Goal: Task Accomplishment & Management: Use online tool/utility

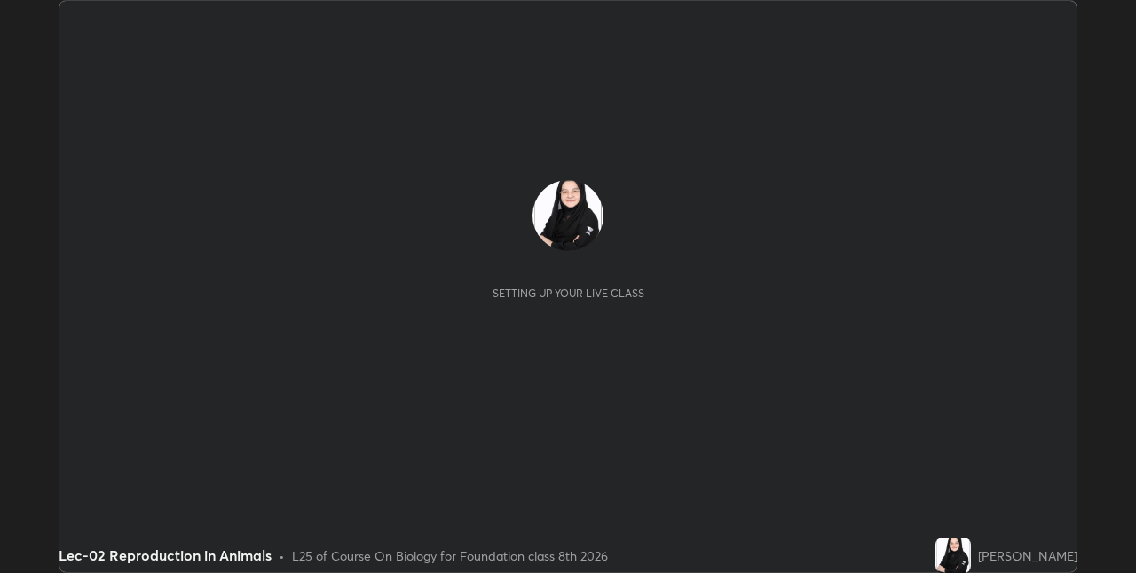
scroll to position [573, 1135]
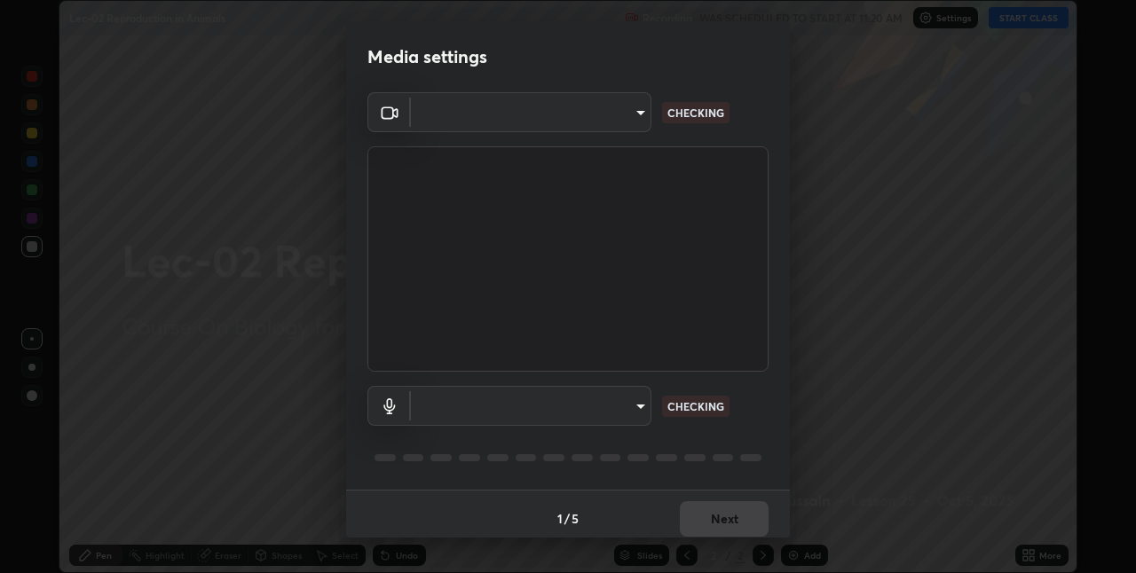
type input "e3e6fd13ef799cde5c9b7fe6f458d6ed022969fe6ce261ce3c0e119950d75ad9"
type input "default"
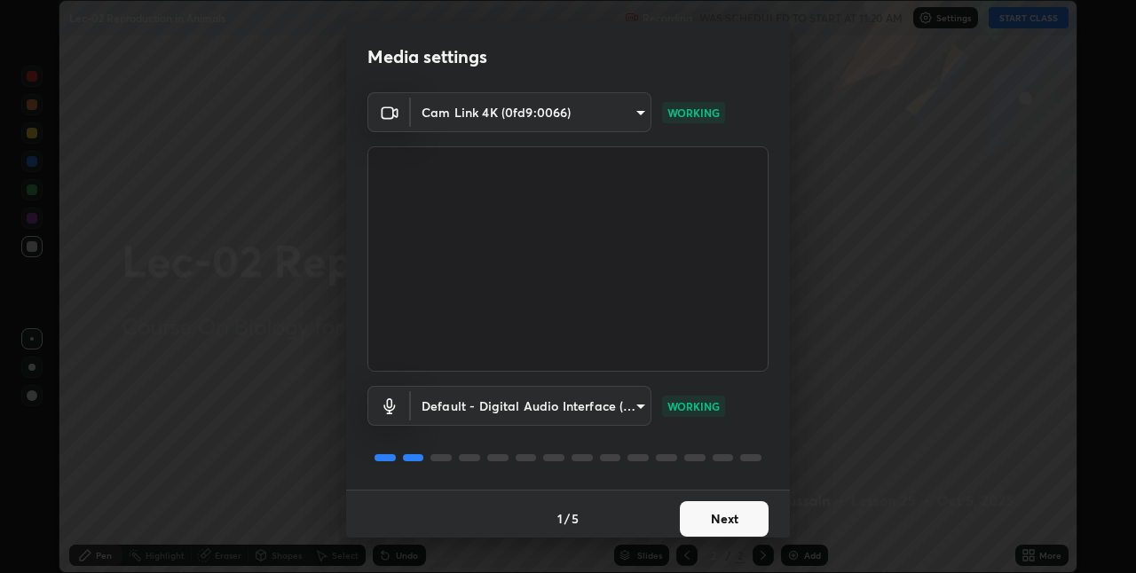
click at [749, 518] on button "Next" at bounding box center [724, 519] width 89 height 36
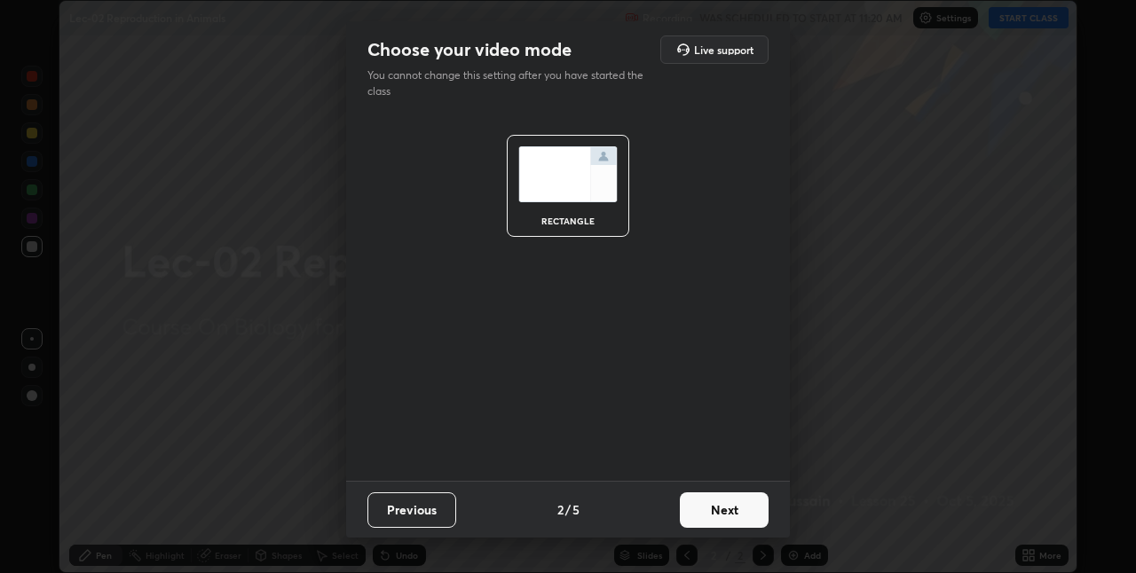
click at [744, 517] on button "Next" at bounding box center [724, 511] width 89 height 36
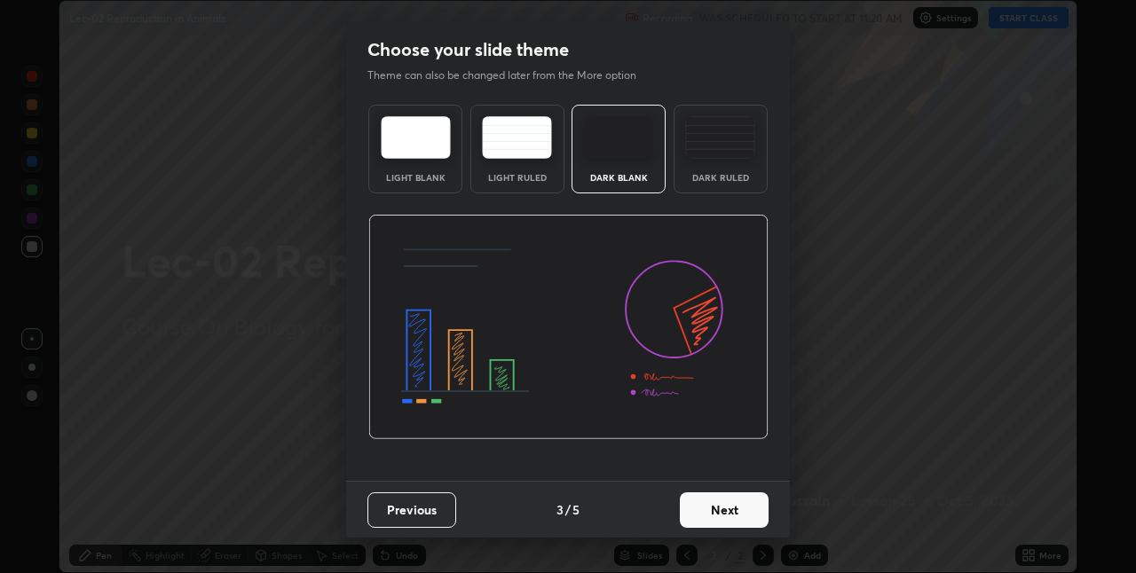
click at [755, 513] on button "Next" at bounding box center [724, 511] width 89 height 36
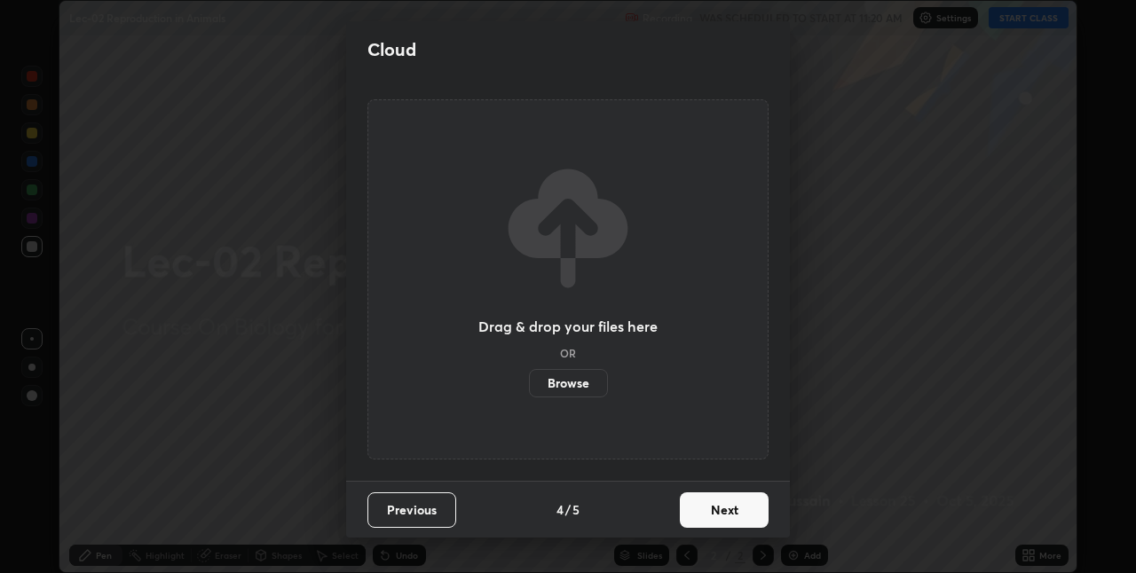
click at [761, 508] on button "Next" at bounding box center [724, 511] width 89 height 36
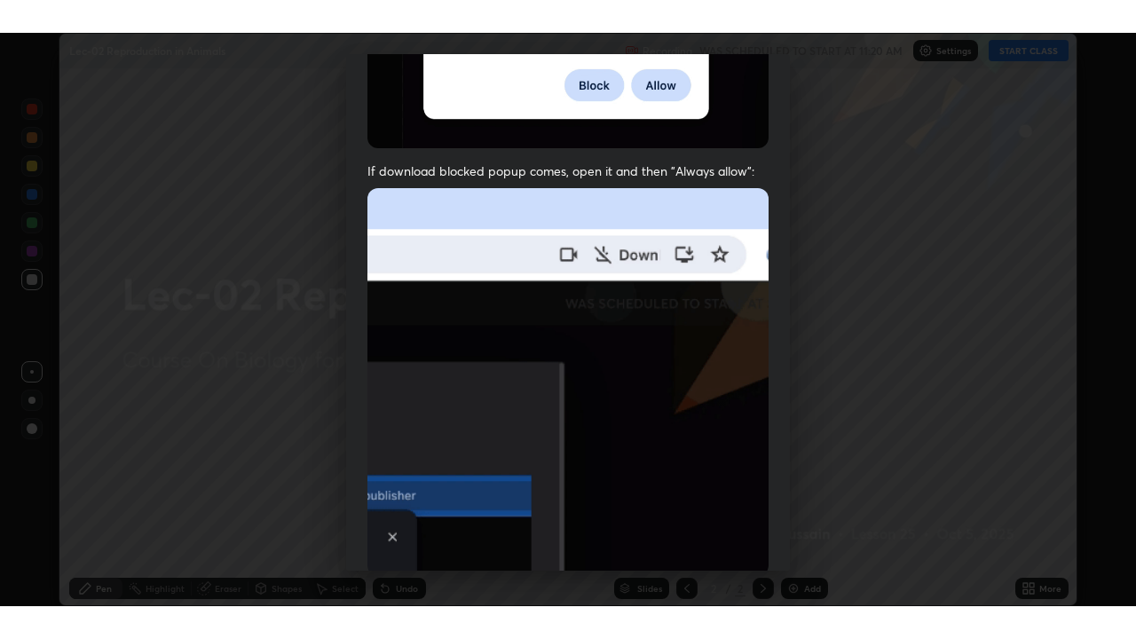
scroll to position [371, 0]
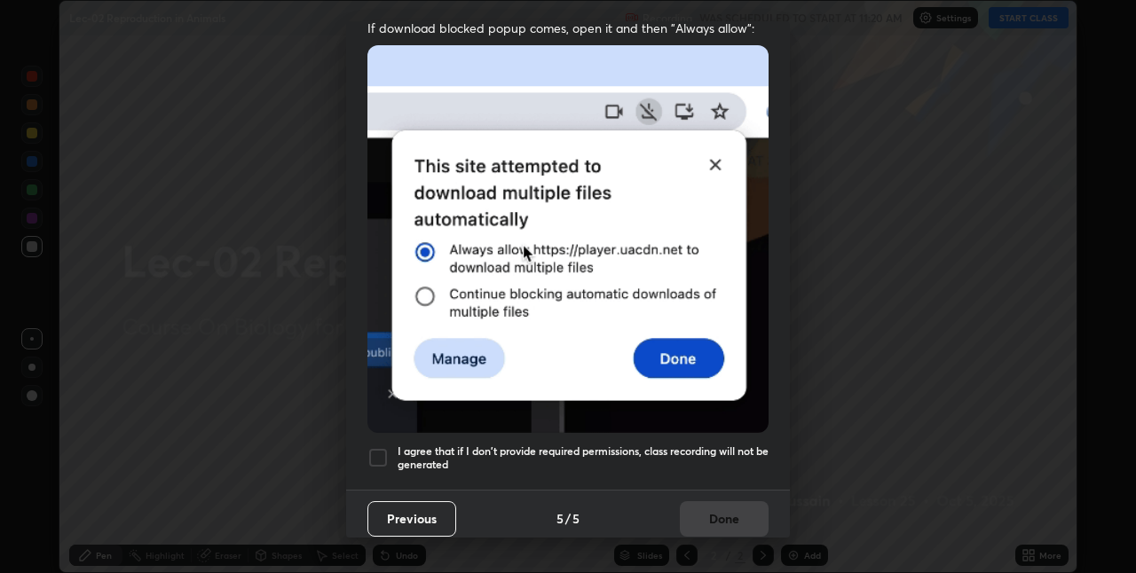
click at [380, 451] on div at bounding box center [377, 457] width 21 height 21
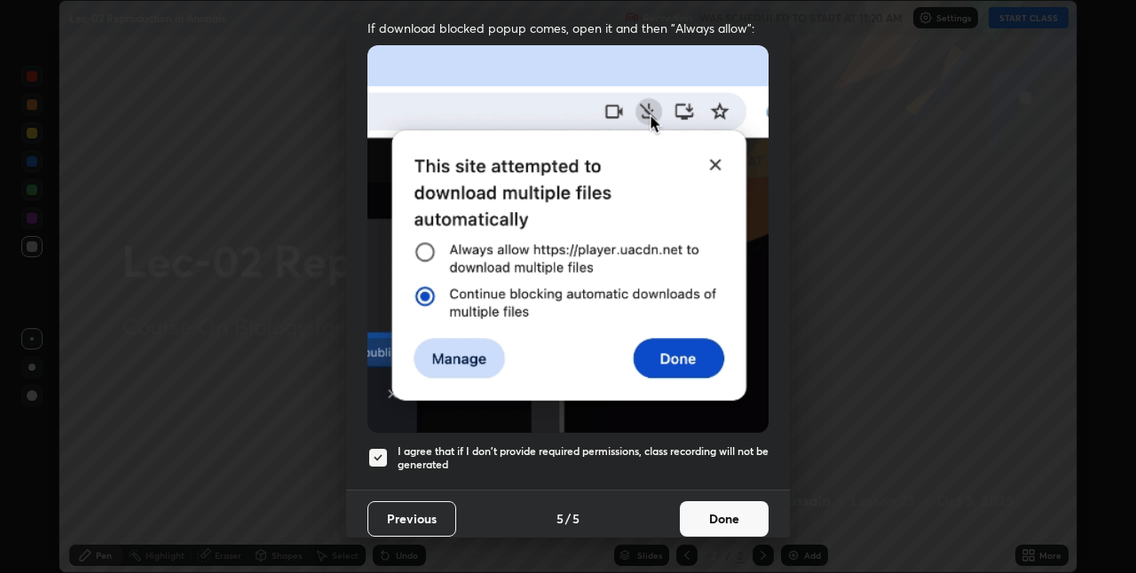
click at [725, 508] on button "Done" at bounding box center [724, 519] width 89 height 36
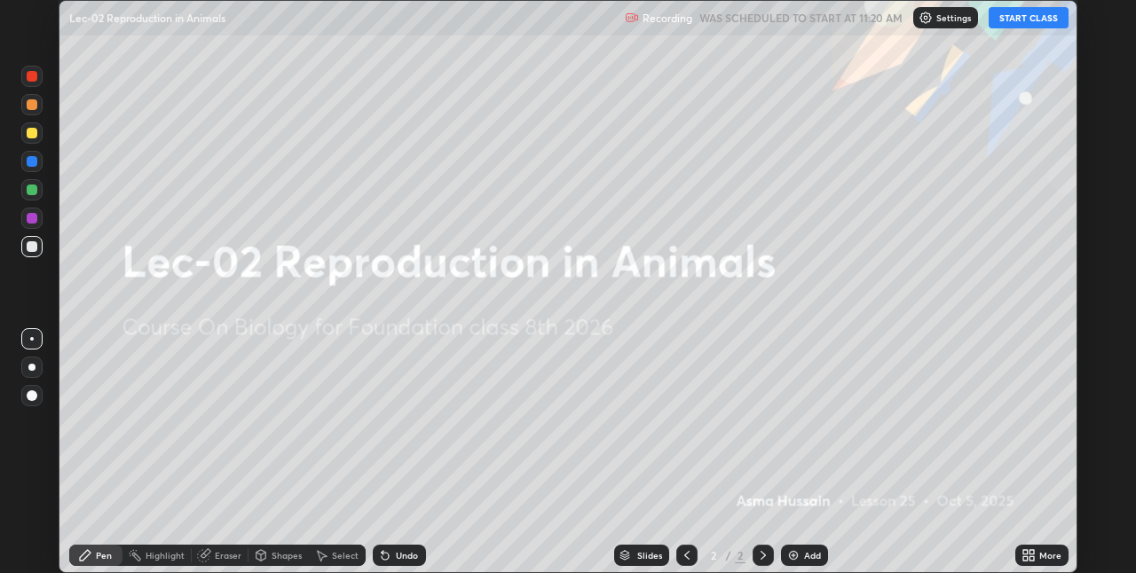
click at [1010, 21] on button "START CLASS" at bounding box center [1029, 17] width 80 height 21
click at [1021, 553] on div "More" at bounding box center [1041, 555] width 53 height 21
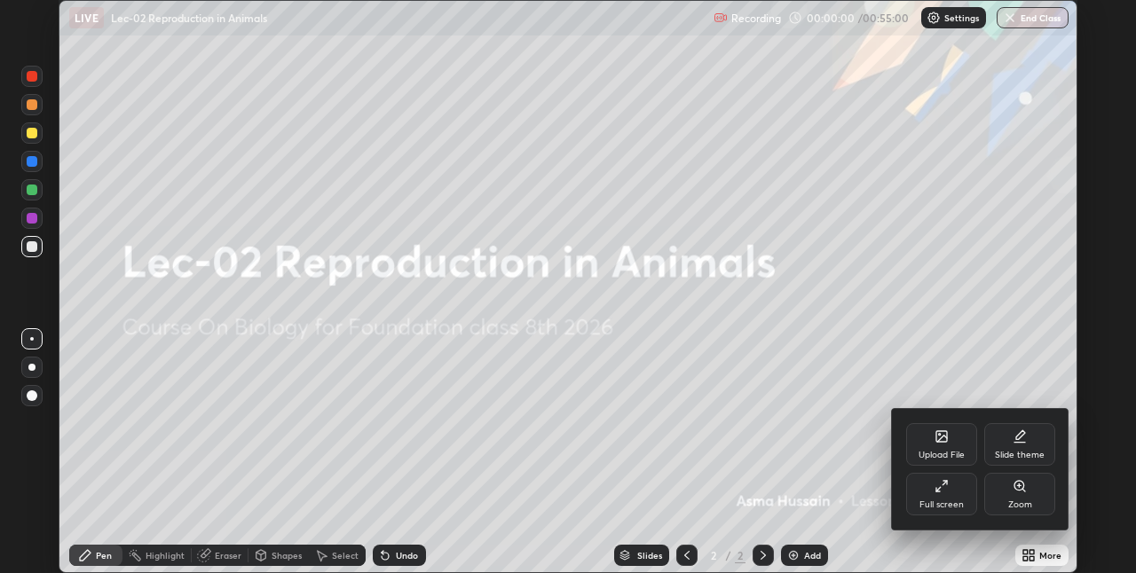
click at [956, 501] on div "Full screen" at bounding box center [941, 505] width 44 height 9
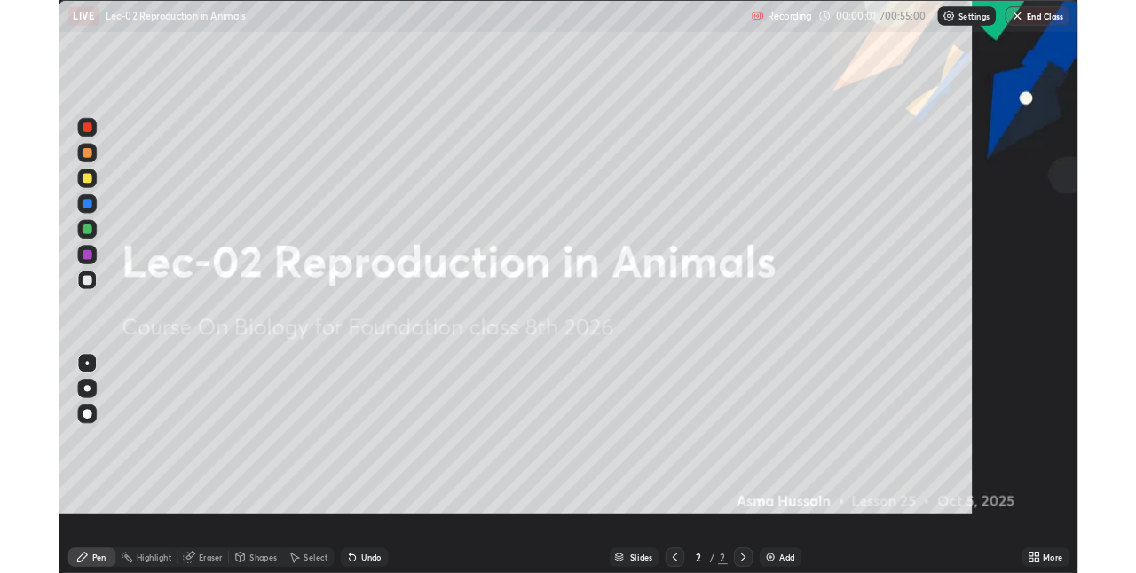
scroll to position [639, 1136]
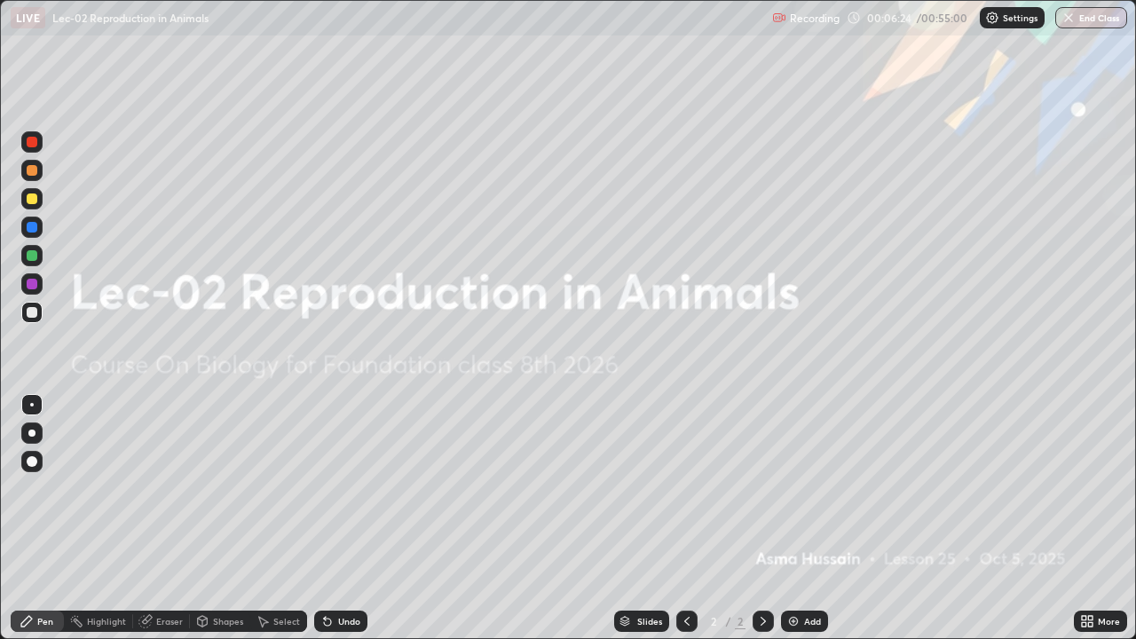
click at [817, 572] on div "Add" at bounding box center [812, 621] width 17 height 9
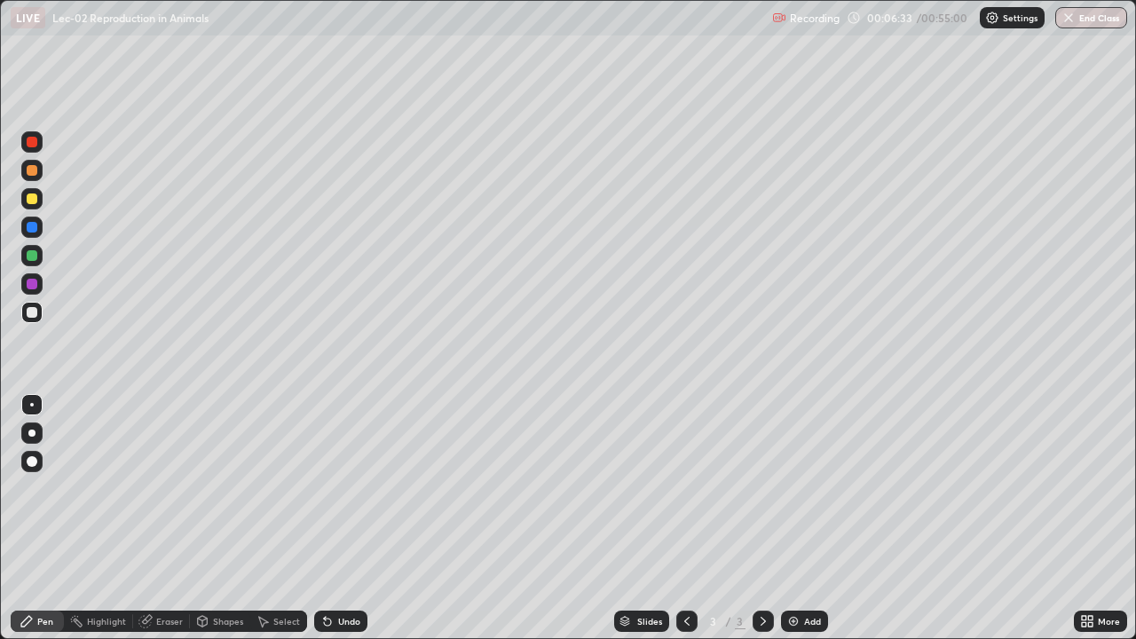
click at [39, 258] on div at bounding box center [31, 255] width 21 height 21
click at [30, 198] on div at bounding box center [32, 198] width 11 height 11
click at [41, 320] on div at bounding box center [31, 312] width 21 height 28
click at [38, 264] on div at bounding box center [31, 255] width 21 height 21
click at [354, 572] on div "Undo" at bounding box center [349, 621] width 22 height 9
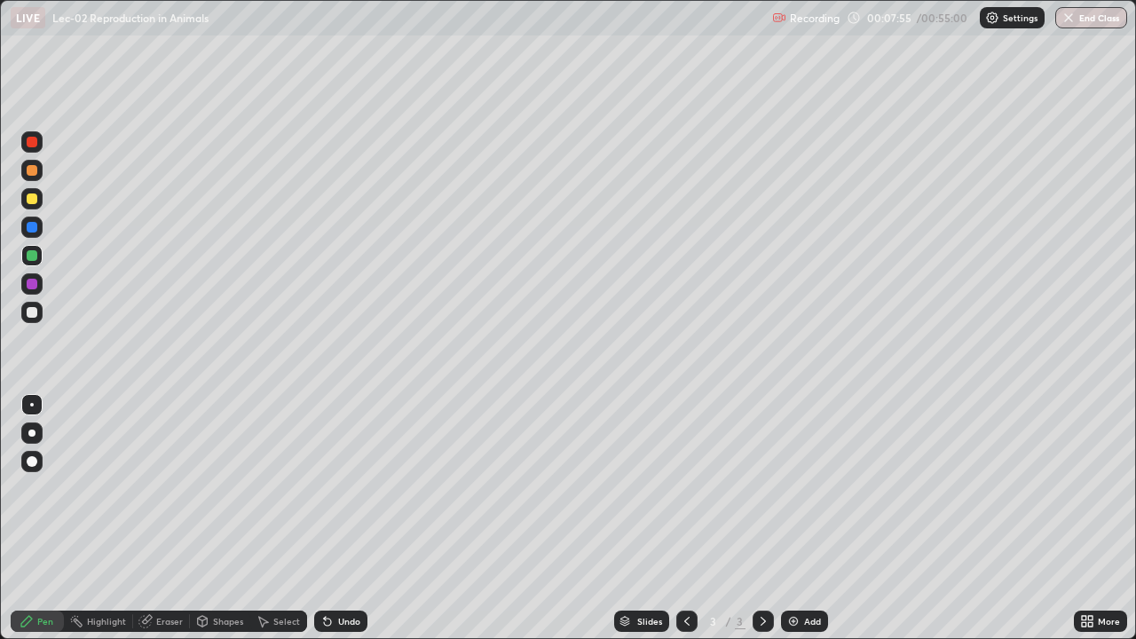
click at [350, 572] on div "Undo" at bounding box center [349, 621] width 22 height 9
click at [349, 572] on div "Undo" at bounding box center [340, 621] width 53 height 21
click at [357, 572] on div "Undo" at bounding box center [349, 621] width 22 height 9
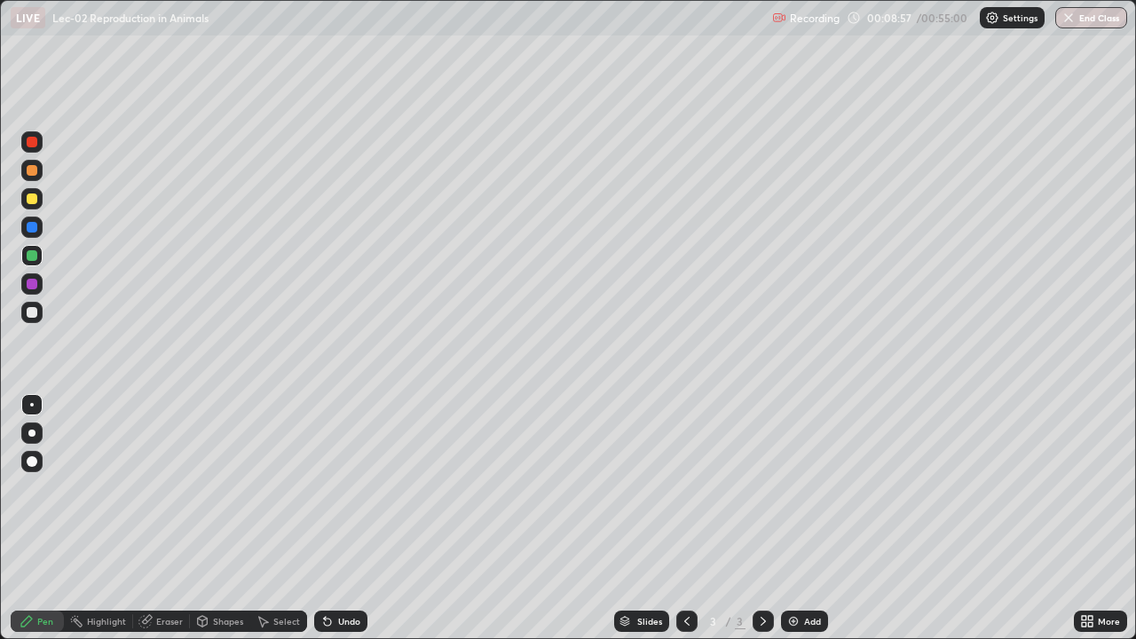
click at [357, 572] on div "Undo" at bounding box center [349, 621] width 22 height 9
click at [358, 572] on div "Undo" at bounding box center [349, 621] width 22 height 9
click at [358, 572] on div "Undo" at bounding box center [340, 621] width 53 height 21
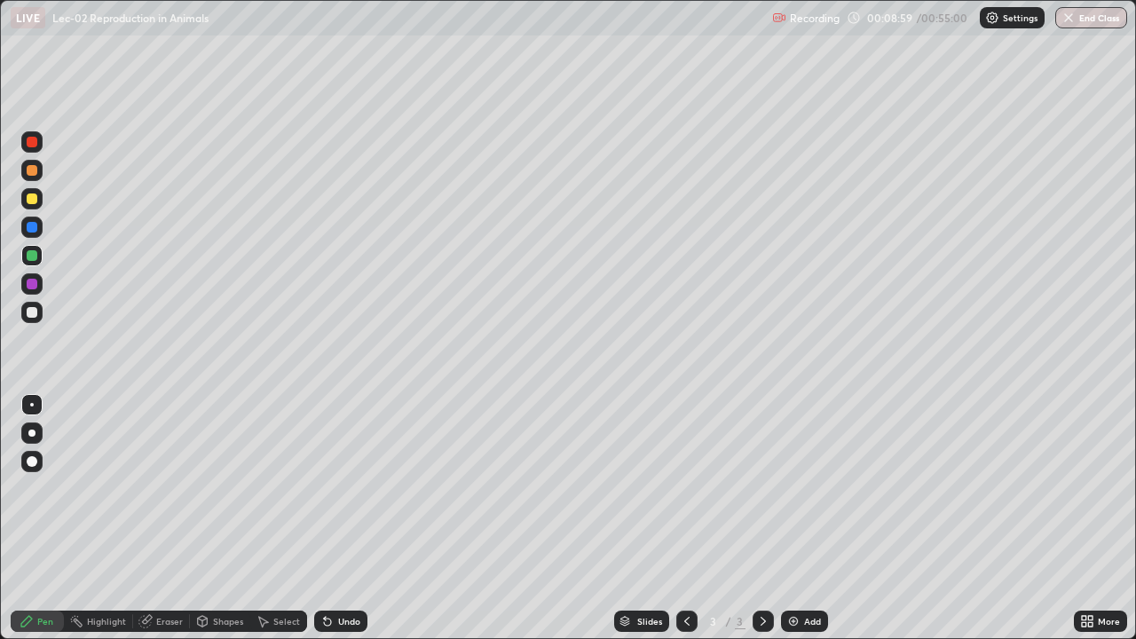
click at [357, 572] on div "Undo" at bounding box center [340, 621] width 53 height 21
click at [33, 205] on div at bounding box center [31, 198] width 21 height 21
click at [805, 572] on div "Add" at bounding box center [804, 621] width 47 height 21
click at [36, 202] on div at bounding box center [31, 198] width 21 height 21
click at [32, 256] on div at bounding box center [32, 255] width 11 height 11
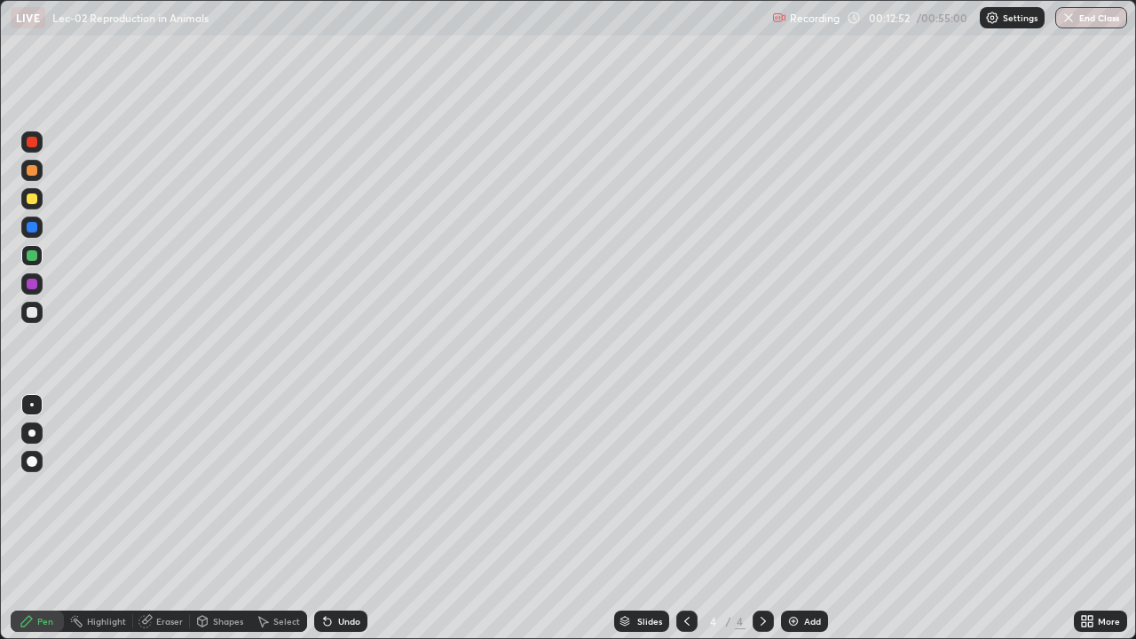
click at [347, 572] on div "Undo" at bounding box center [349, 621] width 22 height 9
click at [348, 572] on div "Undo" at bounding box center [349, 621] width 22 height 9
click at [346, 572] on div "Undo" at bounding box center [349, 621] width 22 height 9
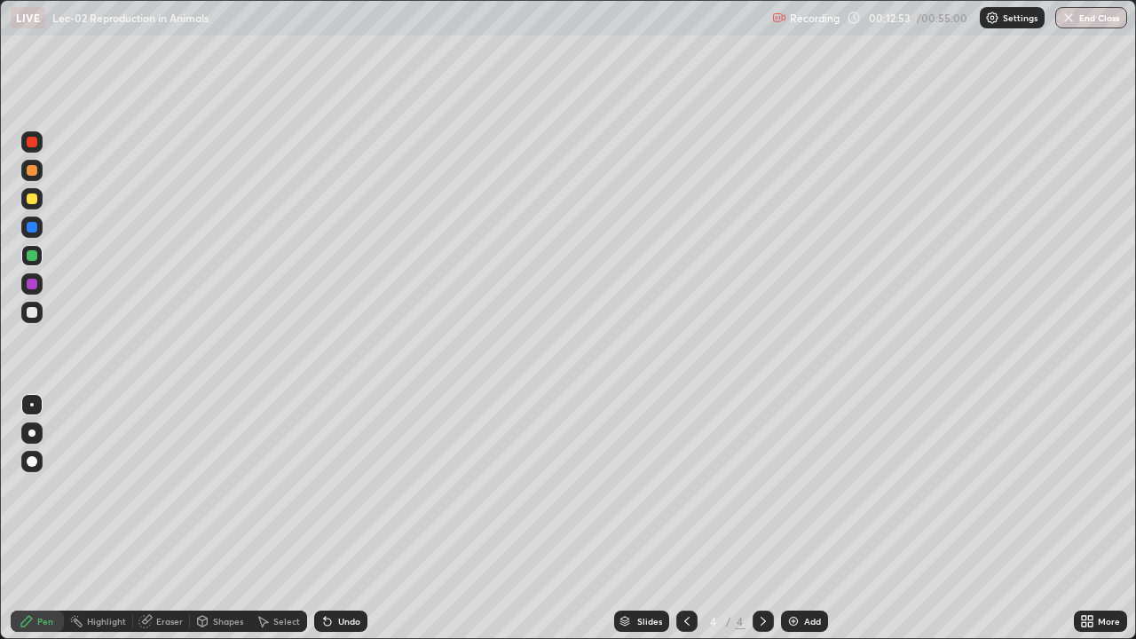
click at [346, 572] on div "Undo" at bounding box center [349, 621] width 22 height 9
click at [344, 572] on div "Undo" at bounding box center [349, 621] width 22 height 9
click at [342, 572] on div "Undo" at bounding box center [349, 621] width 22 height 9
click at [40, 319] on div at bounding box center [31, 312] width 21 height 21
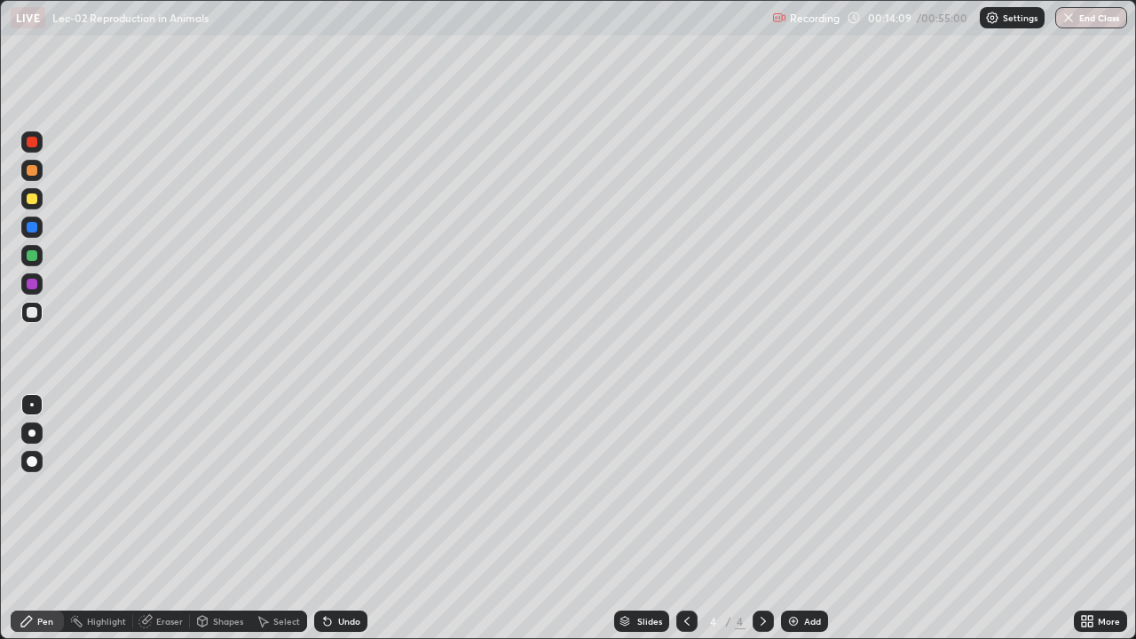
click at [291, 572] on div "Select" at bounding box center [286, 621] width 27 height 9
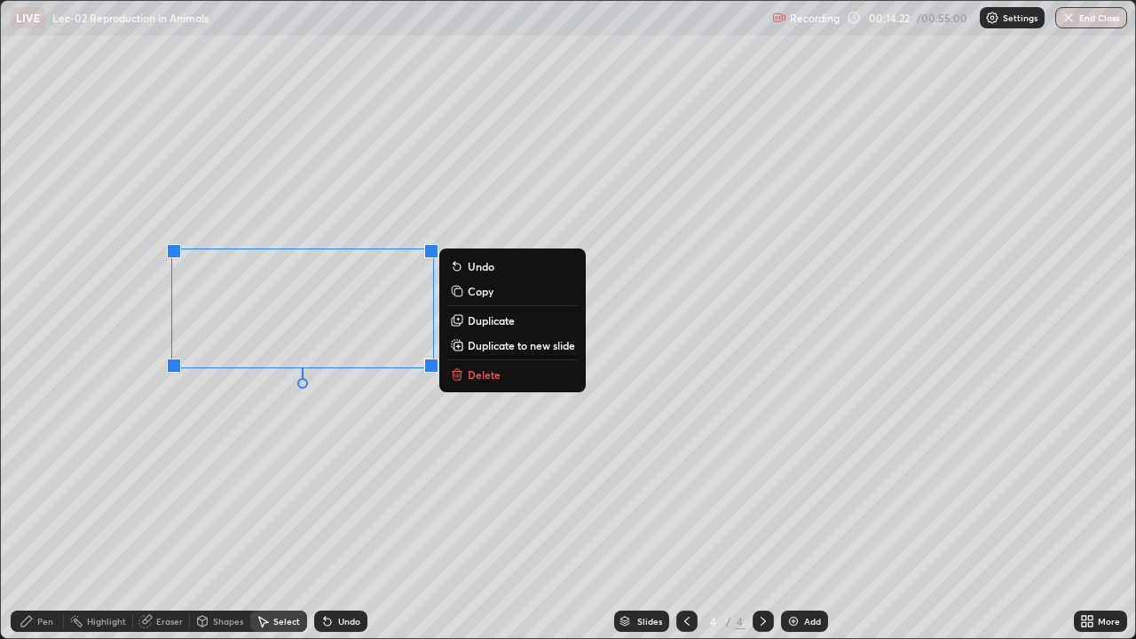
click at [313, 516] on div "0 ° Undo Copy Duplicate Duplicate to new slide Delete" at bounding box center [568, 319] width 1134 height 637
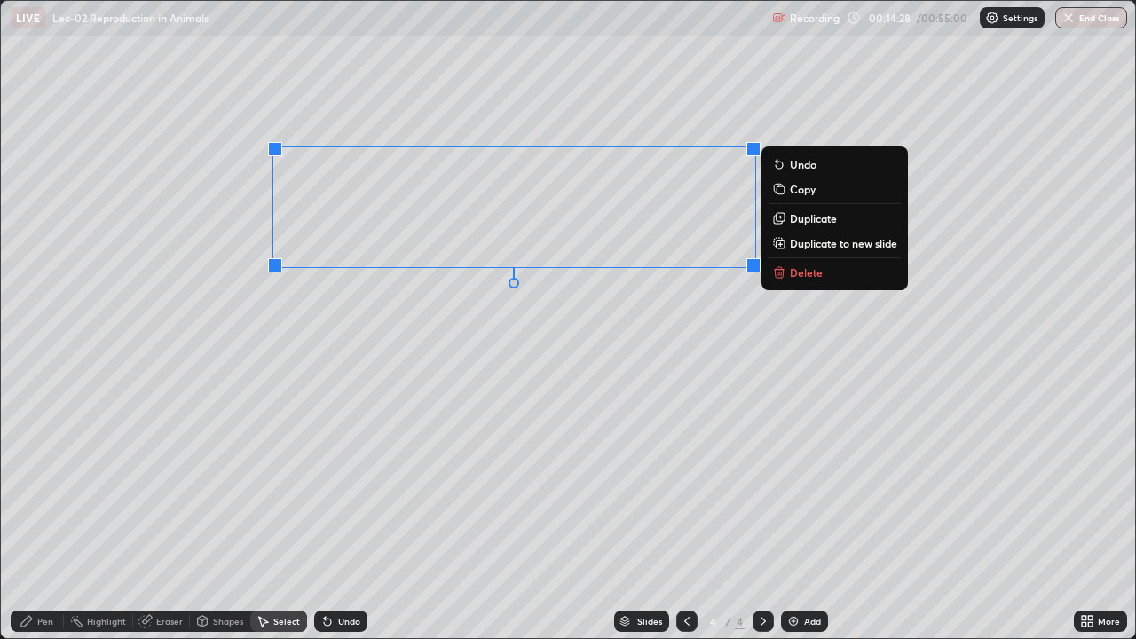
click at [49, 572] on div "Pen" at bounding box center [45, 621] width 16 height 9
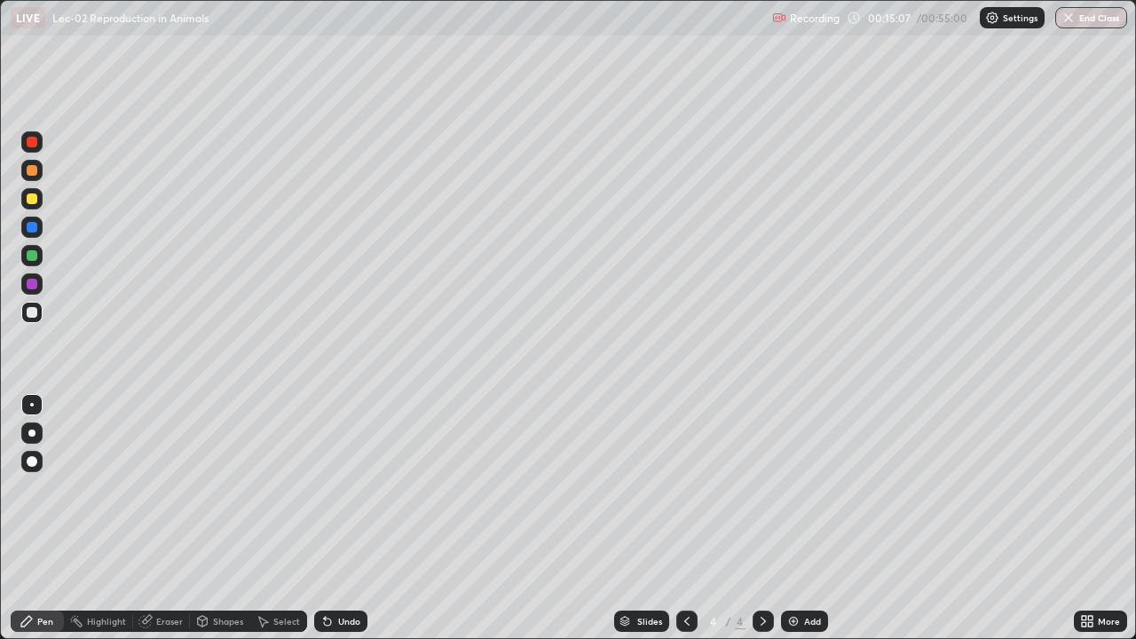
click at [34, 262] on div at bounding box center [31, 255] width 21 height 21
click at [33, 313] on div at bounding box center [32, 312] width 11 height 11
click at [33, 256] on div at bounding box center [32, 255] width 11 height 11
click at [36, 322] on div at bounding box center [31, 312] width 21 height 21
click at [812, 572] on div "Add" at bounding box center [812, 621] width 17 height 9
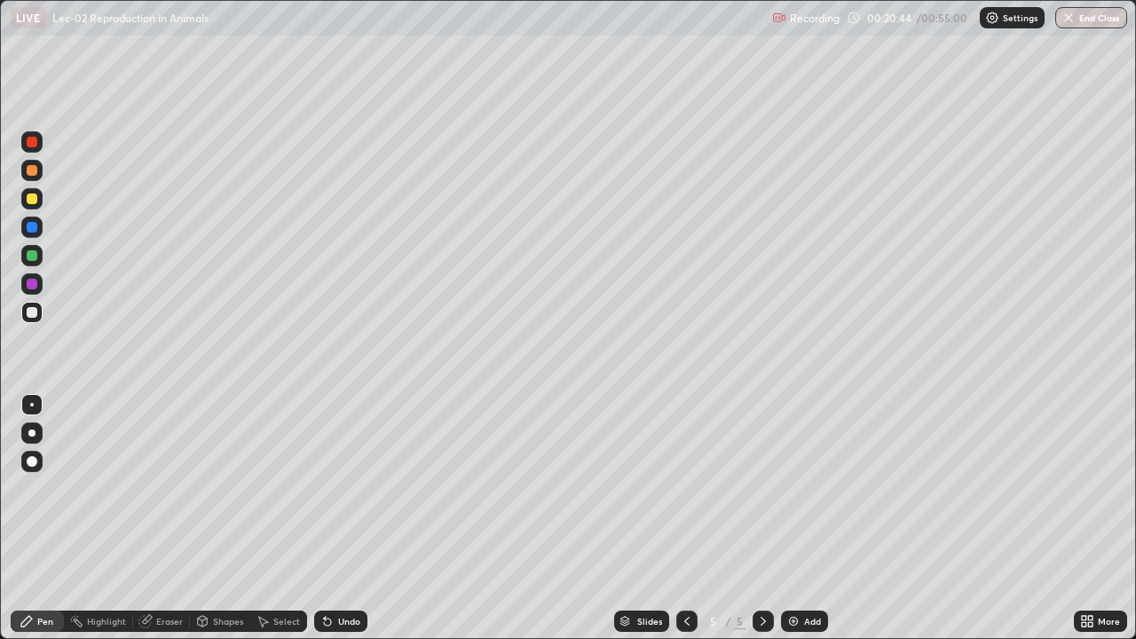
click at [34, 201] on div at bounding box center [32, 198] width 11 height 11
click at [38, 314] on div at bounding box center [31, 312] width 21 height 21
click at [356, 572] on div "Undo" at bounding box center [340, 621] width 53 height 21
click at [362, 572] on div "Undo" at bounding box center [340, 621] width 53 height 21
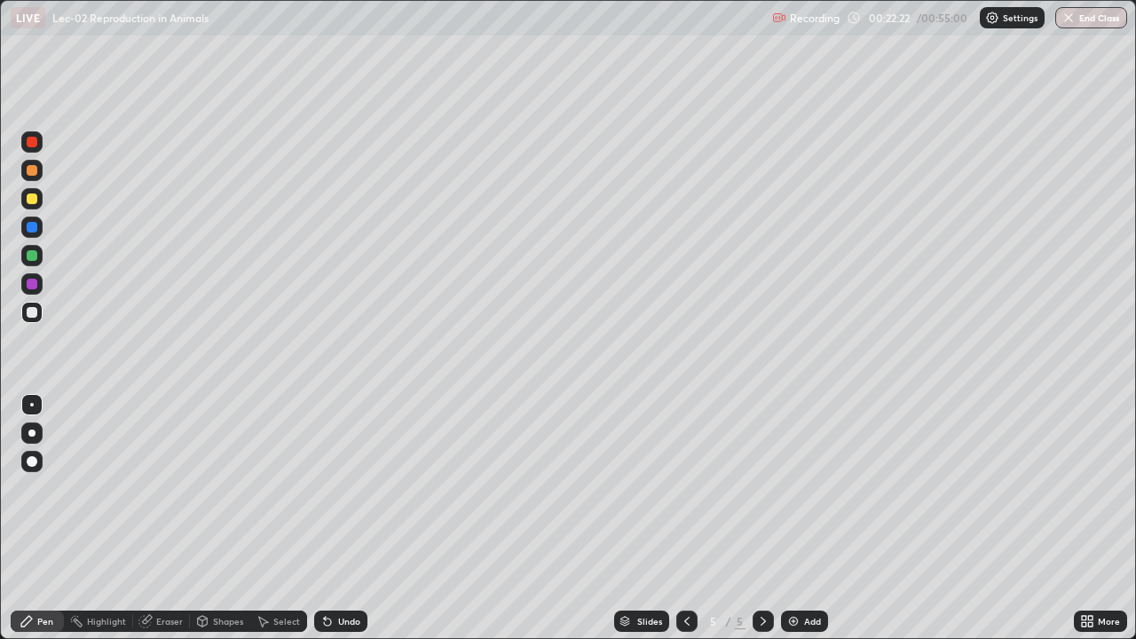
click at [362, 572] on div "Undo" at bounding box center [340, 621] width 53 height 21
click at [363, 572] on div "Undo" at bounding box center [340, 621] width 53 height 21
click at [350, 572] on div "Undo" at bounding box center [340, 621] width 53 height 21
click at [349, 572] on div "Undo" at bounding box center [349, 621] width 22 height 9
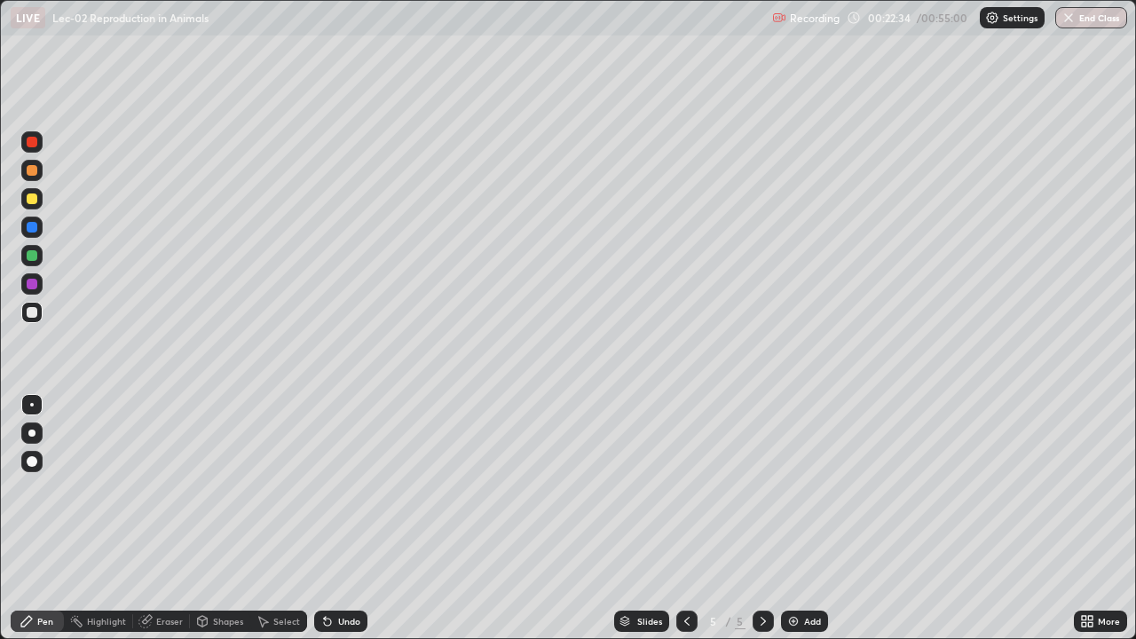
click at [356, 572] on div "Undo" at bounding box center [349, 621] width 22 height 9
click at [357, 572] on div "Undo" at bounding box center [349, 621] width 22 height 9
click at [377, 572] on div "Slides 5 / 5 Add" at bounding box center [720, 622] width 706 height 36
click at [359, 572] on div "Undo" at bounding box center [340, 621] width 53 height 21
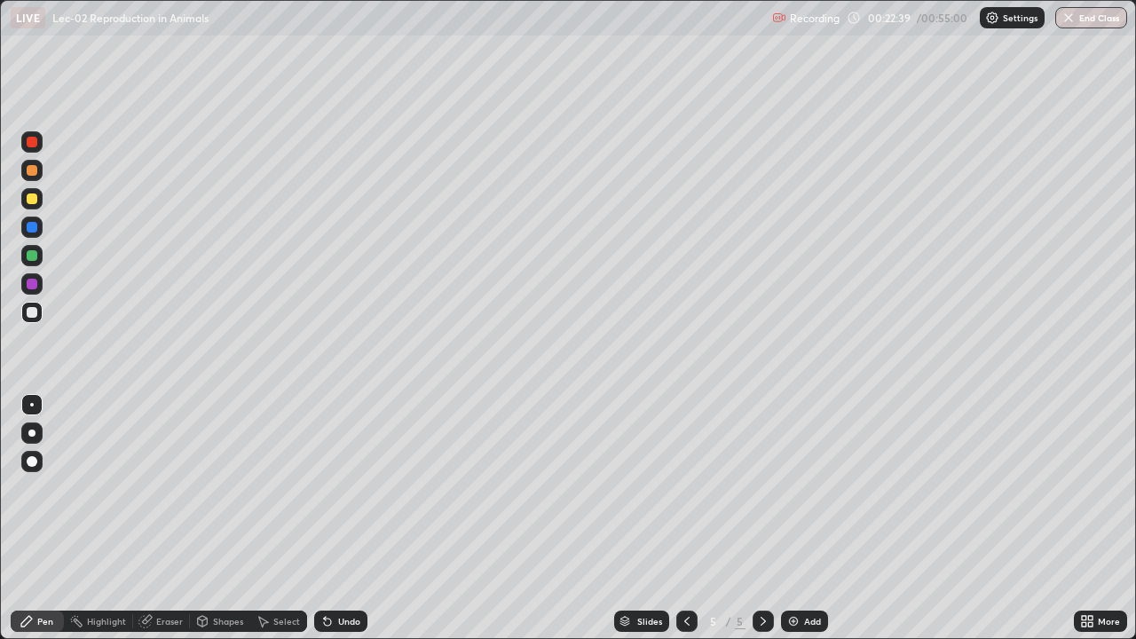
click at [349, 572] on div "Undo" at bounding box center [349, 621] width 22 height 9
click at [38, 209] on div at bounding box center [31, 198] width 21 height 21
click at [32, 313] on div at bounding box center [32, 312] width 11 height 11
click at [288, 572] on div "Select" at bounding box center [286, 621] width 27 height 9
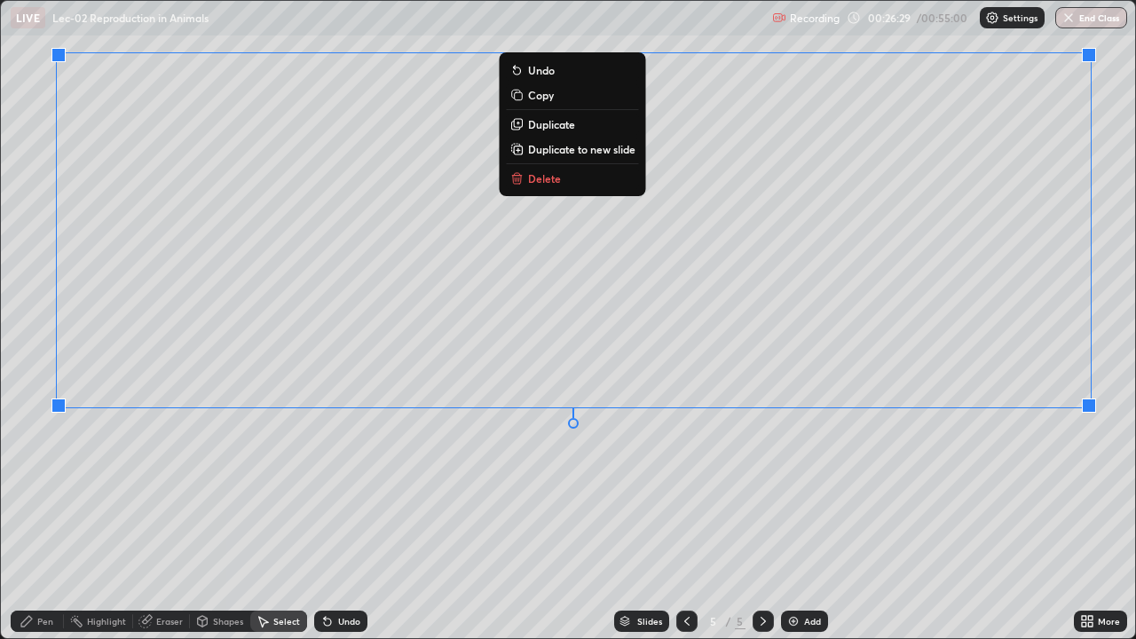
click at [49, 572] on div "Pen" at bounding box center [45, 621] width 16 height 9
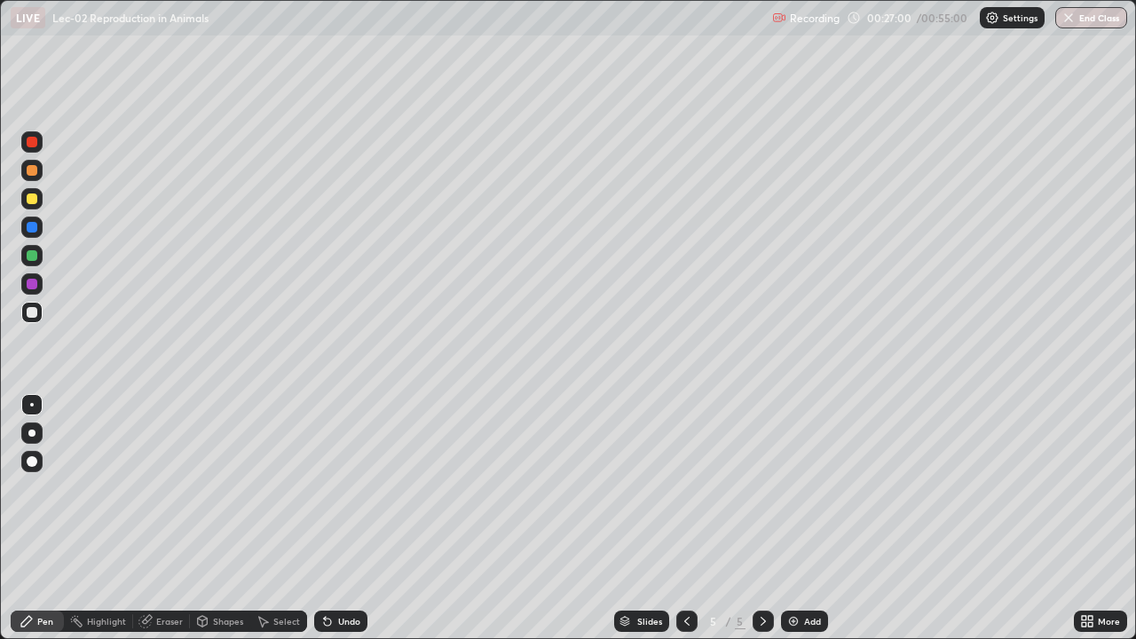
click at [36, 203] on div at bounding box center [32, 198] width 11 height 11
click at [344, 572] on div "Undo" at bounding box center [349, 621] width 22 height 9
click at [40, 320] on div at bounding box center [31, 312] width 21 height 21
click at [685, 572] on icon at bounding box center [687, 621] width 14 height 14
click at [763, 572] on icon at bounding box center [763, 621] width 14 height 14
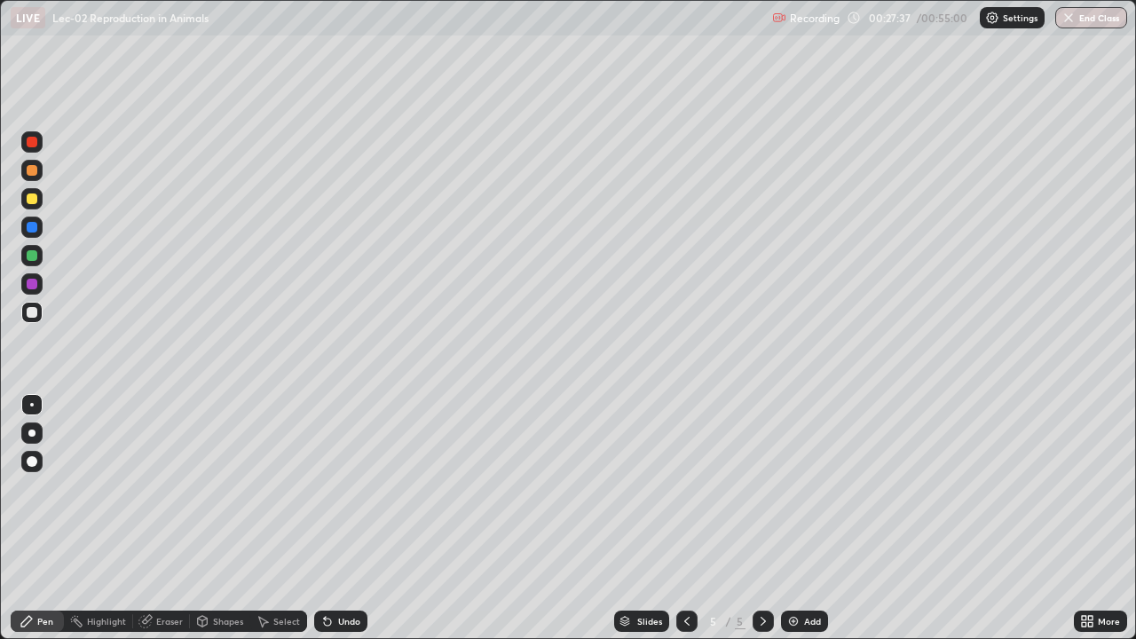
click at [163, 572] on div "Eraser" at bounding box center [161, 621] width 57 height 21
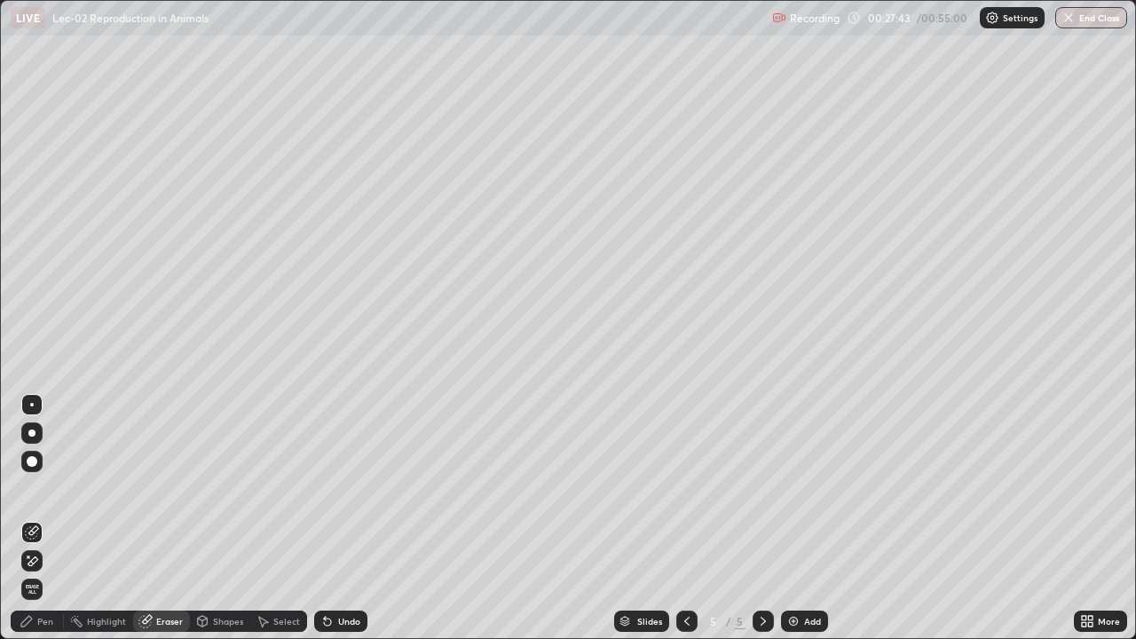
click at [46, 572] on div "Pen" at bounding box center [45, 621] width 16 height 9
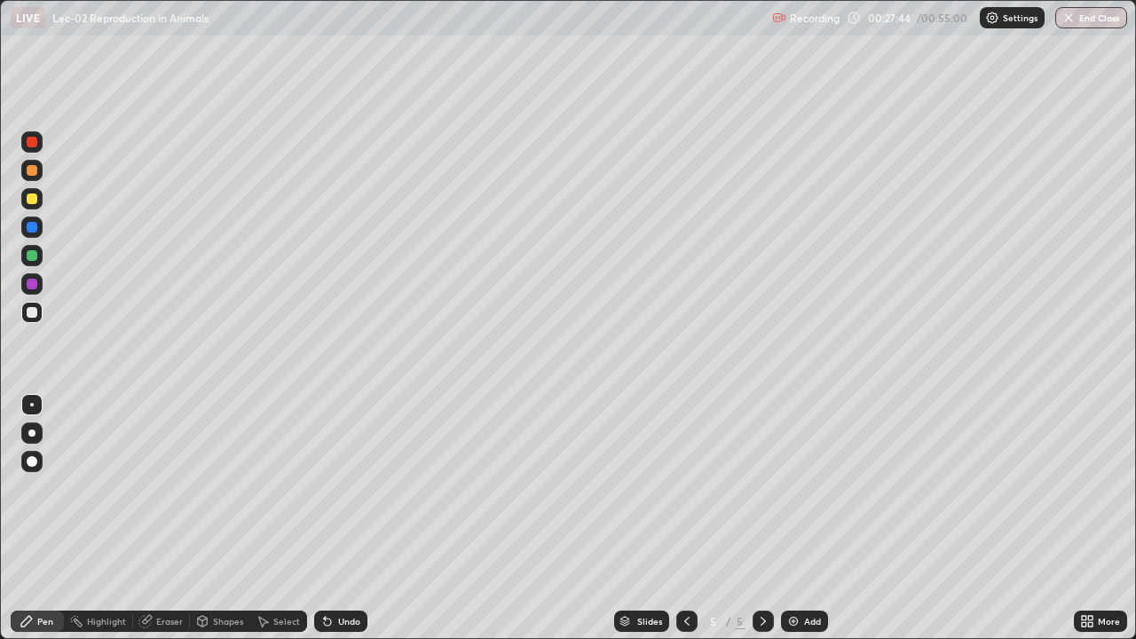
click at [33, 256] on div at bounding box center [32, 255] width 11 height 11
click at [31, 320] on div at bounding box center [31, 312] width 21 height 21
click at [343, 572] on div "Undo" at bounding box center [340, 621] width 53 height 21
click at [345, 572] on div "Undo" at bounding box center [349, 621] width 22 height 9
click at [330, 572] on icon at bounding box center [327, 621] width 14 height 14
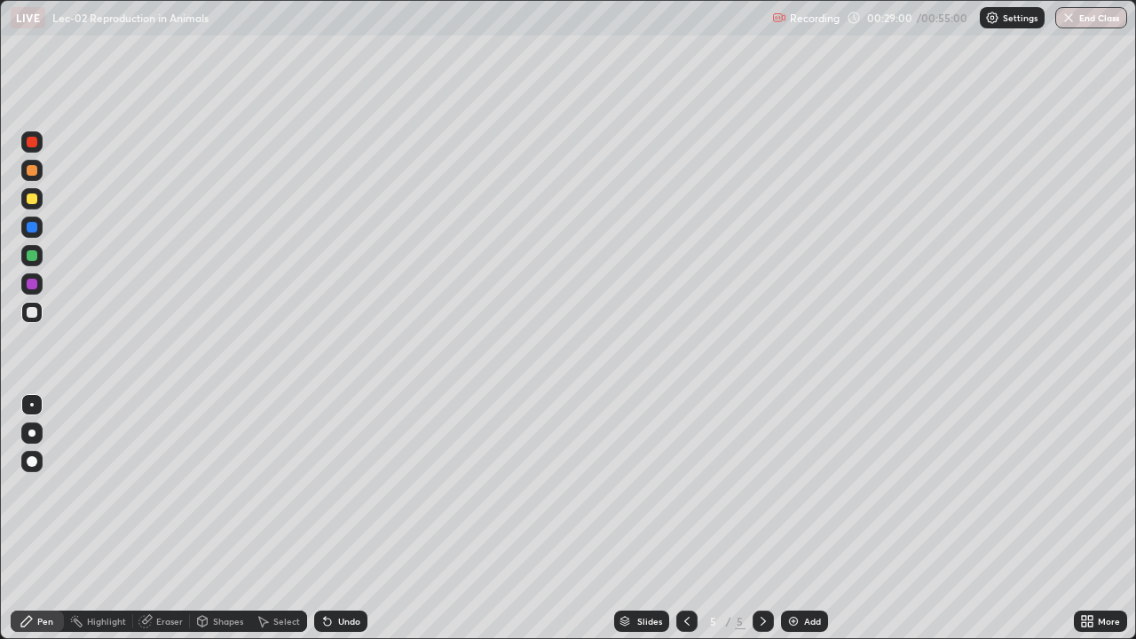
click at [330, 572] on icon at bounding box center [327, 621] width 14 height 14
click at [327, 572] on icon at bounding box center [327, 621] width 14 height 14
click at [332, 572] on icon at bounding box center [327, 621] width 14 height 14
click at [338, 572] on div "Undo" at bounding box center [349, 621] width 22 height 9
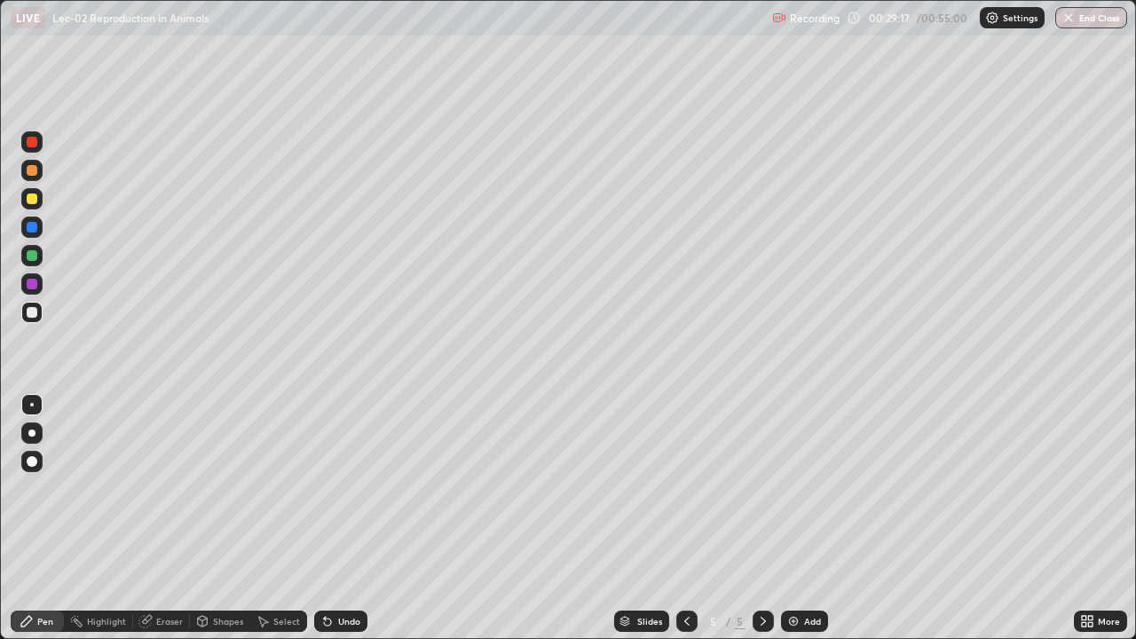
click at [338, 572] on div "Undo" at bounding box center [349, 621] width 22 height 9
click at [334, 572] on div "Undo" at bounding box center [340, 621] width 53 height 21
click at [326, 572] on icon at bounding box center [327, 621] width 14 height 14
click at [324, 572] on icon at bounding box center [325, 618] width 2 height 2
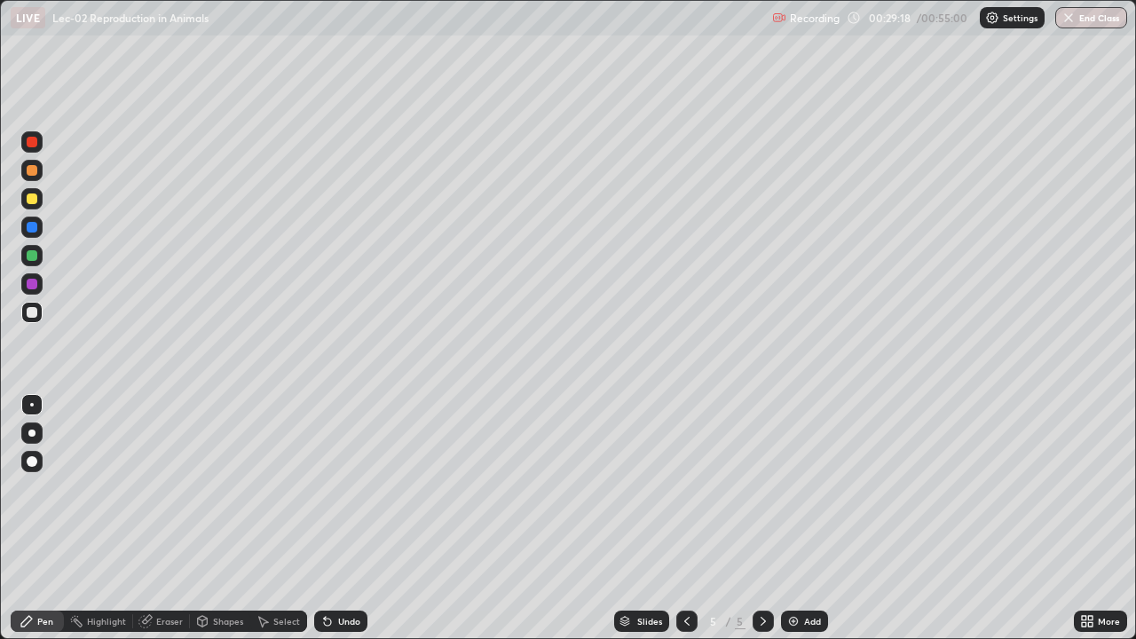
click at [324, 572] on icon at bounding box center [325, 618] width 2 height 2
click at [333, 572] on div "Undo" at bounding box center [340, 621] width 53 height 21
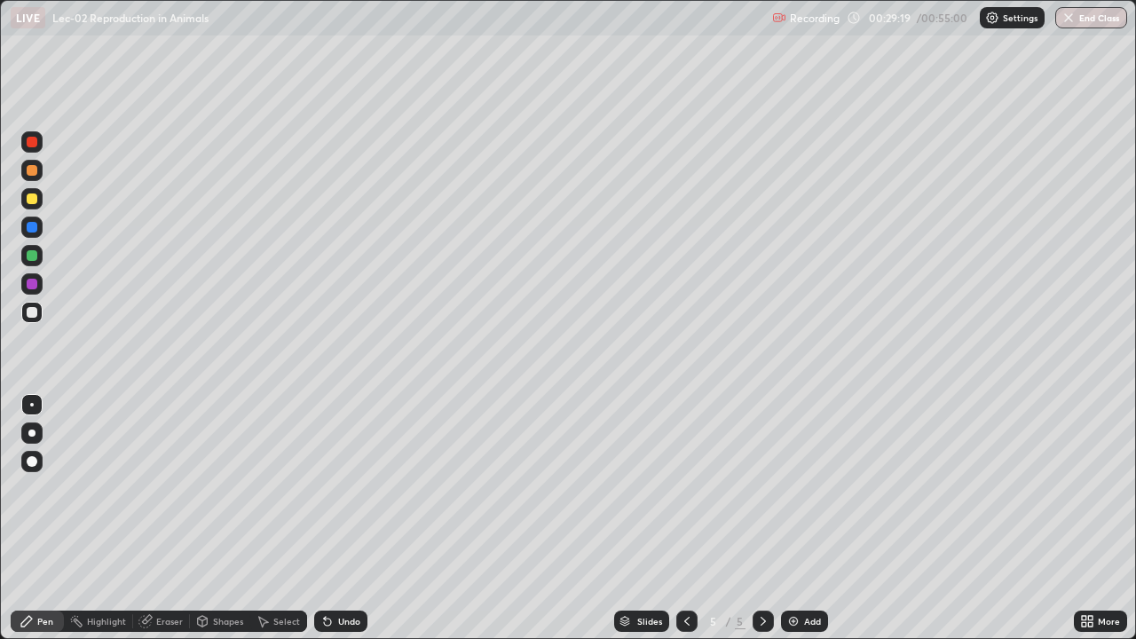
click at [334, 572] on div "Undo" at bounding box center [340, 621] width 53 height 21
click at [338, 572] on div "Undo" at bounding box center [349, 621] width 22 height 9
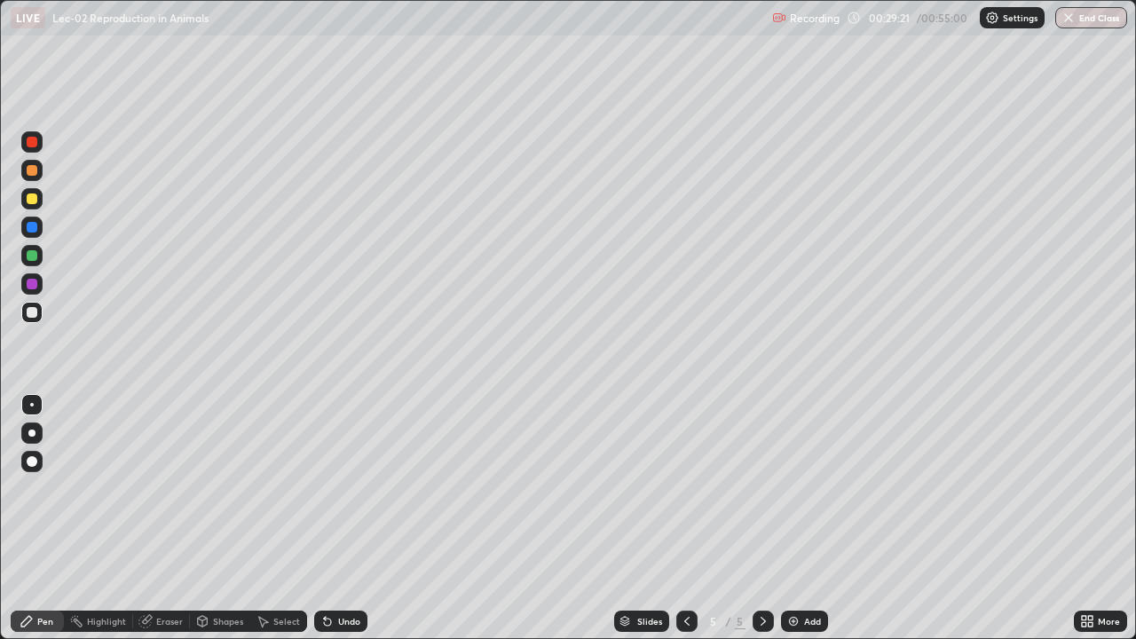
click at [338, 572] on div "Undo" at bounding box center [349, 621] width 22 height 9
click at [333, 572] on div "Undo" at bounding box center [340, 621] width 53 height 21
click at [799, 572] on img at bounding box center [793, 621] width 14 height 14
click at [33, 256] on div at bounding box center [32, 255] width 11 height 11
click at [38, 320] on div at bounding box center [31, 312] width 21 height 21
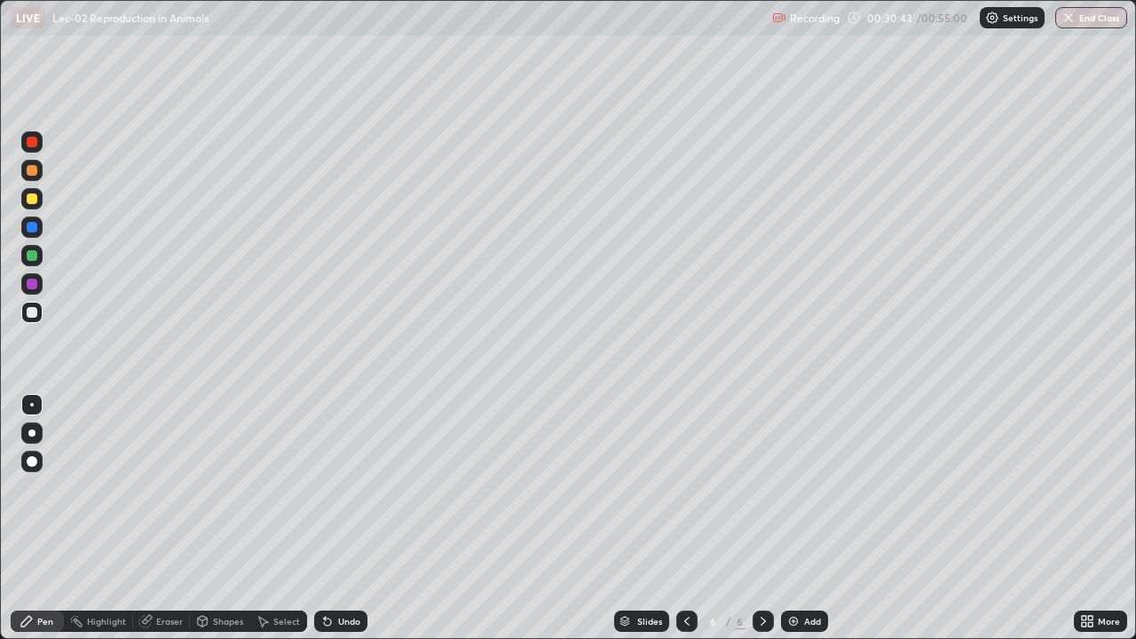
click at [166, 572] on div "Eraser" at bounding box center [169, 621] width 27 height 9
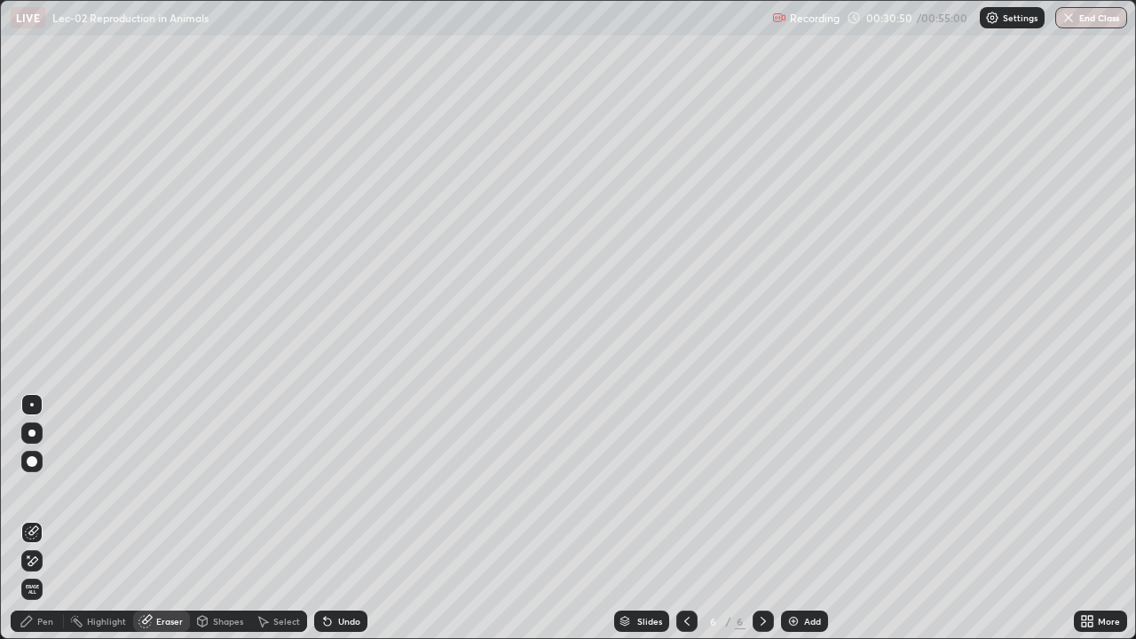
click at [49, 572] on div "Pen" at bounding box center [45, 621] width 16 height 9
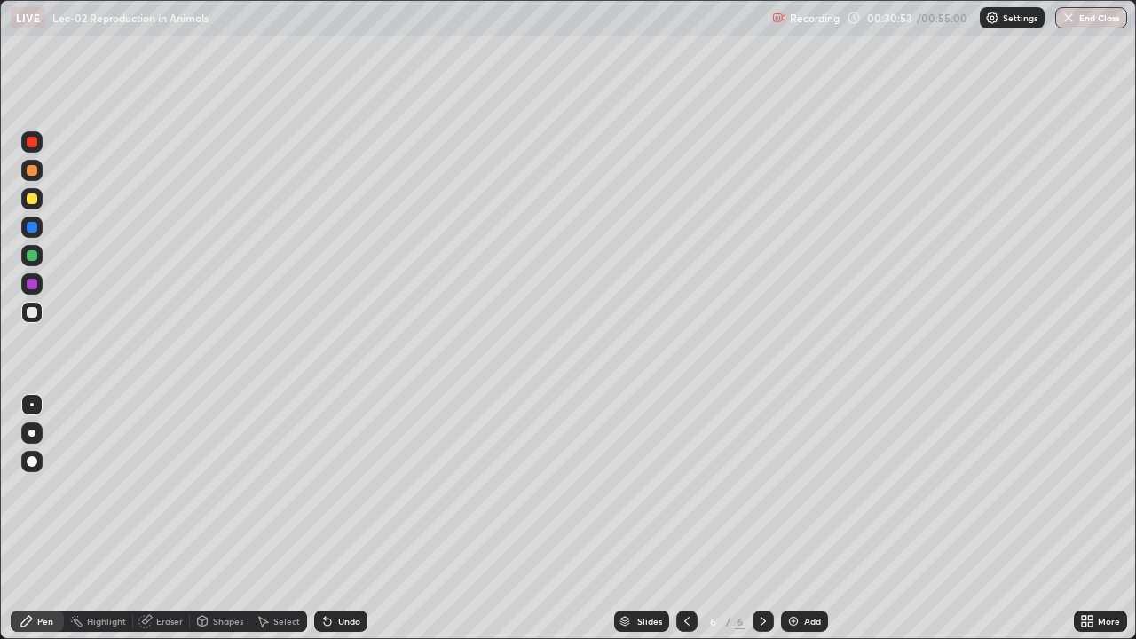
click at [337, 572] on div "Undo" at bounding box center [340, 621] width 53 height 21
click at [36, 259] on div at bounding box center [31, 255] width 21 height 21
click at [40, 315] on div at bounding box center [31, 312] width 21 height 21
click at [338, 572] on div "Undo" at bounding box center [349, 621] width 22 height 9
click at [341, 572] on div "Undo" at bounding box center [349, 621] width 22 height 9
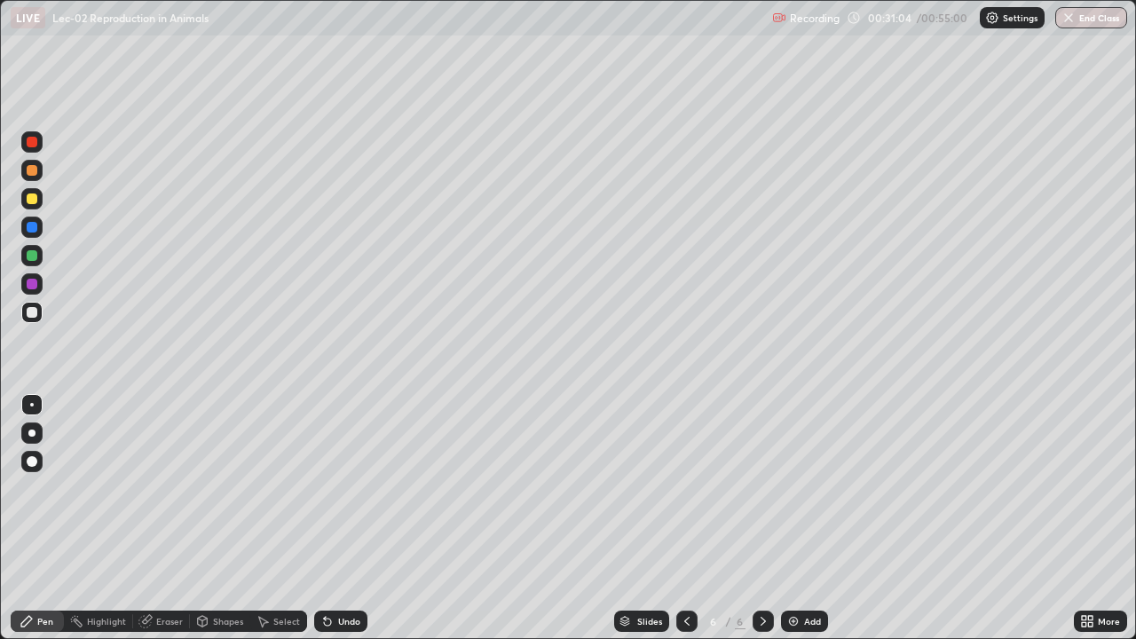
click at [342, 572] on div "Undo" at bounding box center [340, 621] width 53 height 21
click at [340, 572] on div "Undo" at bounding box center [340, 621] width 53 height 21
click at [337, 572] on div "Undo" at bounding box center [340, 621] width 53 height 21
click at [356, 572] on div "Undo" at bounding box center [340, 621] width 53 height 21
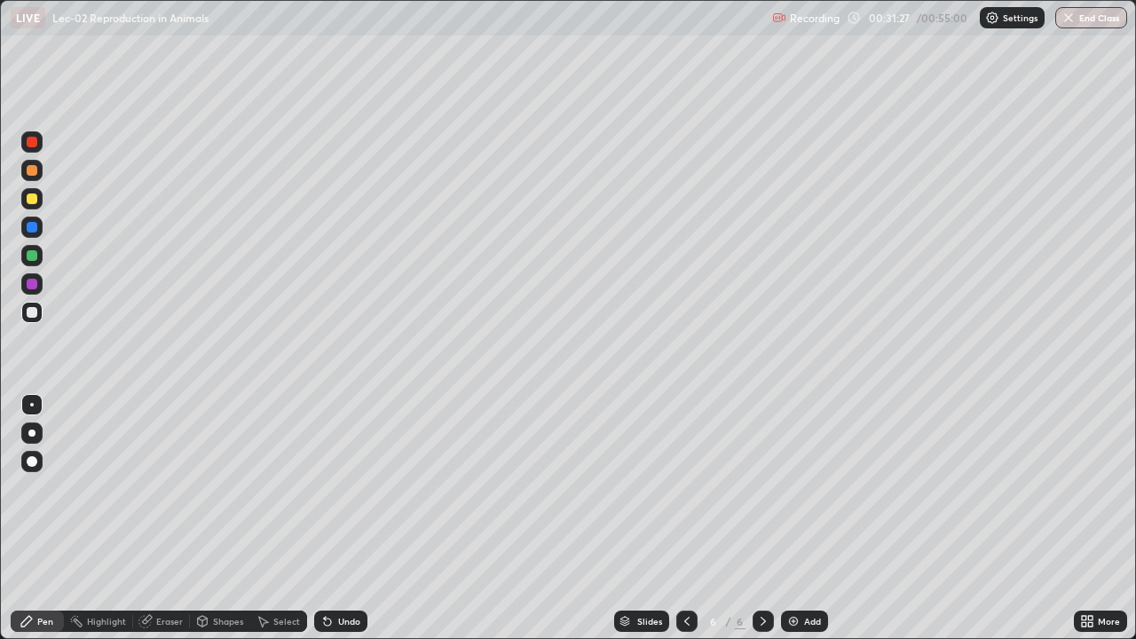
click at [356, 572] on div "Undo" at bounding box center [349, 621] width 22 height 9
click at [360, 572] on div "Undo" at bounding box center [340, 621] width 53 height 21
click at [363, 572] on div "Undo" at bounding box center [340, 621] width 53 height 21
click at [362, 572] on div "Undo" at bounding box center [340, 621] width 53 height 21
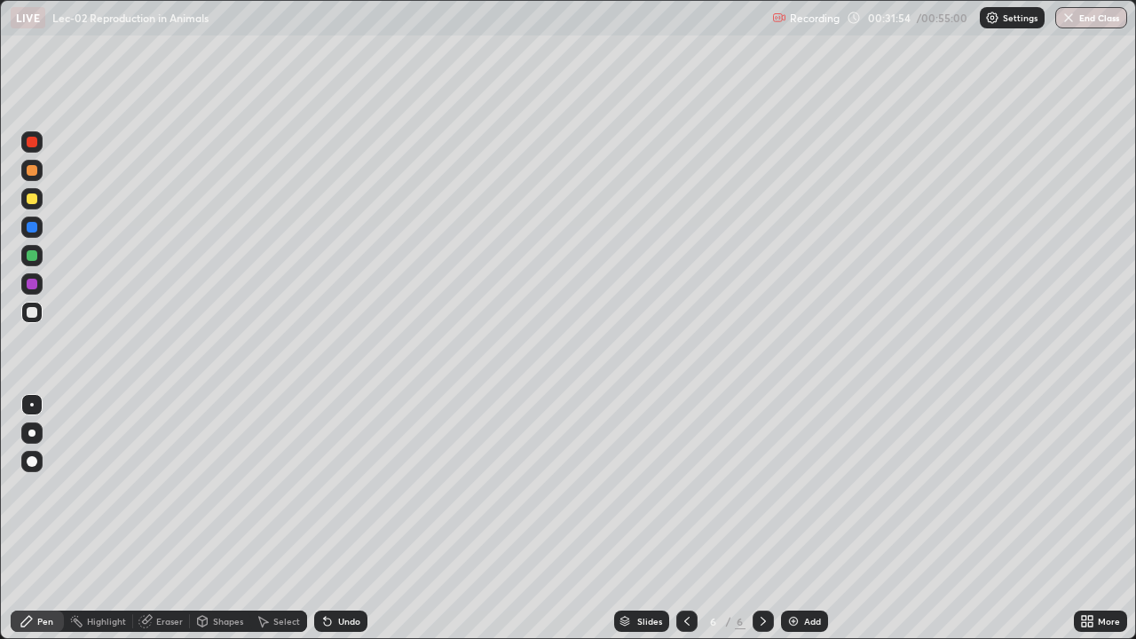
click at [277, 572] on div "Select" at bounding box center [278, 621] width 57 height 21
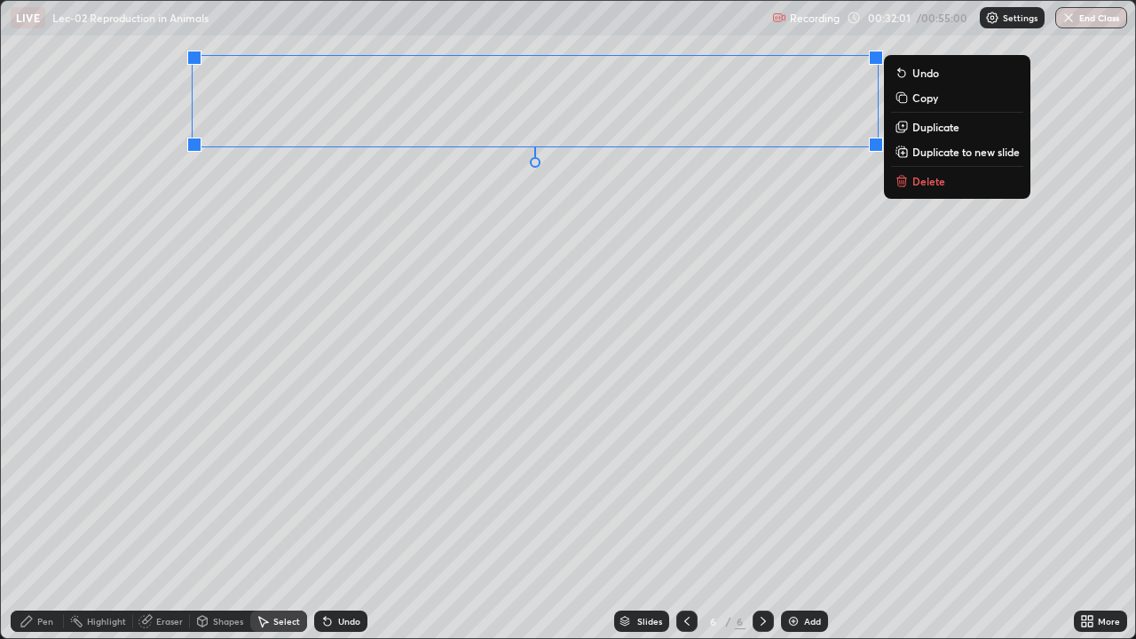
click at [40, 572] on div "Pen" at bounding box center [45, 621] width 16 height 9
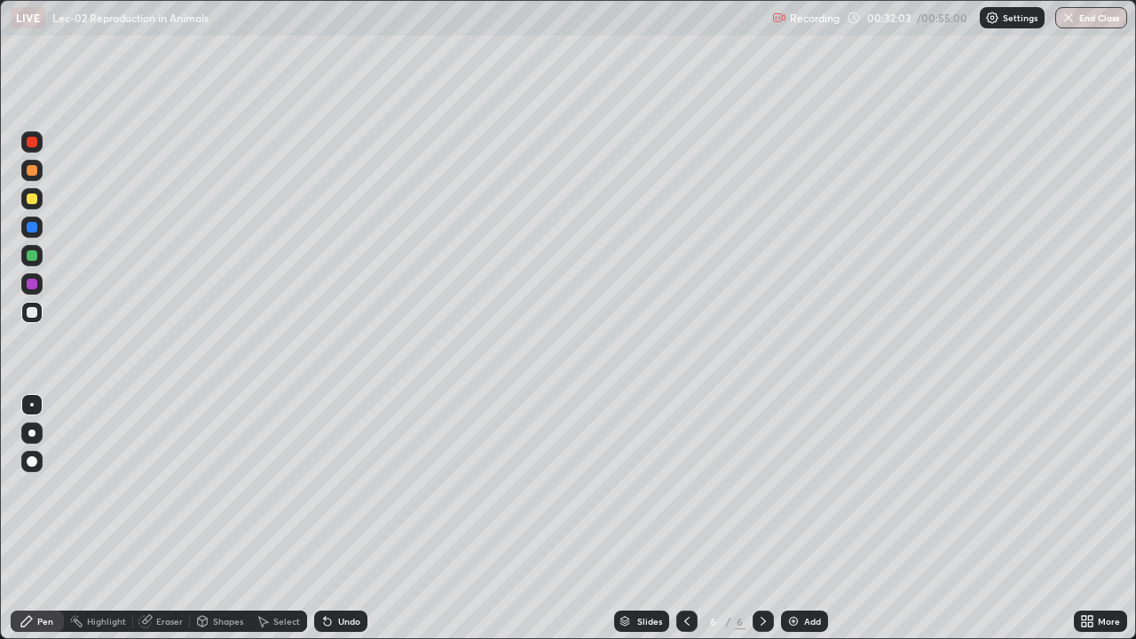
click at [685, 572] on icon at bounding box center [687, 621] width 14 height 14
click at [762, 572] on icon at bounding box center [763, 621] width 14 height 14
click at [33, 256] on div at bounding box center [32, 255] width 11 height 11
click at [32, 203] on div at bounding box center [32, 198] width 11 height 11
click at [346, 572] on div "Undo" at bounding box center [349, 621] width 22 height 9
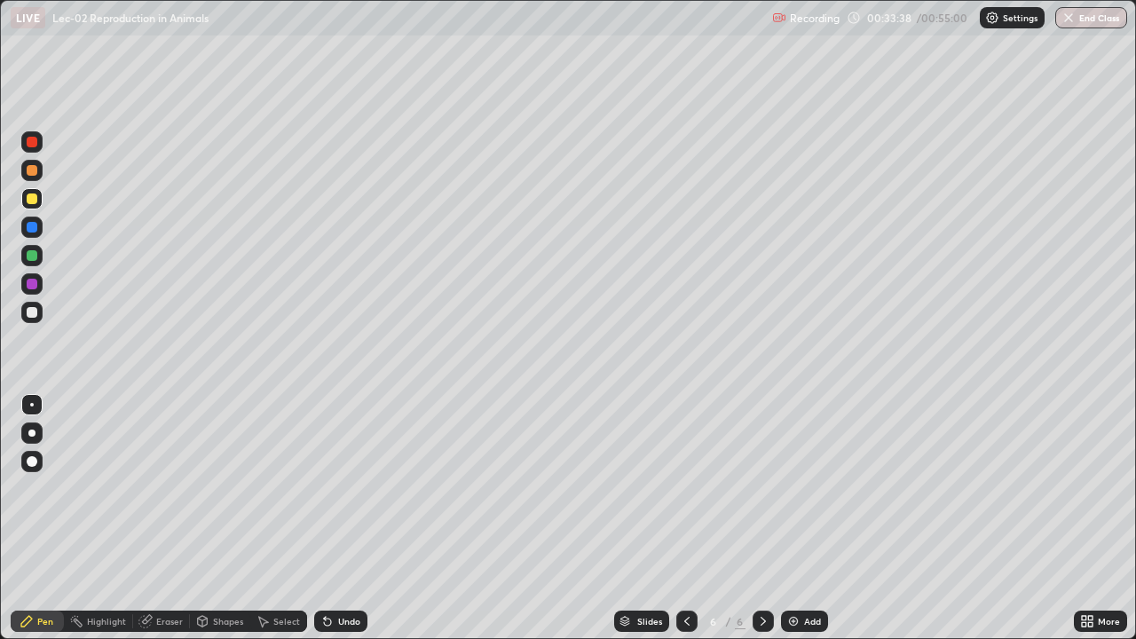
click at [39, 314] on div at bounding box center [31, 312] width 21 height 21
click at [351, 572] on div "Undo" at bounding box center [349, 621] width 22 height 9
click at [358, 572] on div "Undo" at bounding box center [340, 621] width 53 height 21
click at [362, 572] on div "Undo" at bounding box center [340, 621] width 53 height 21
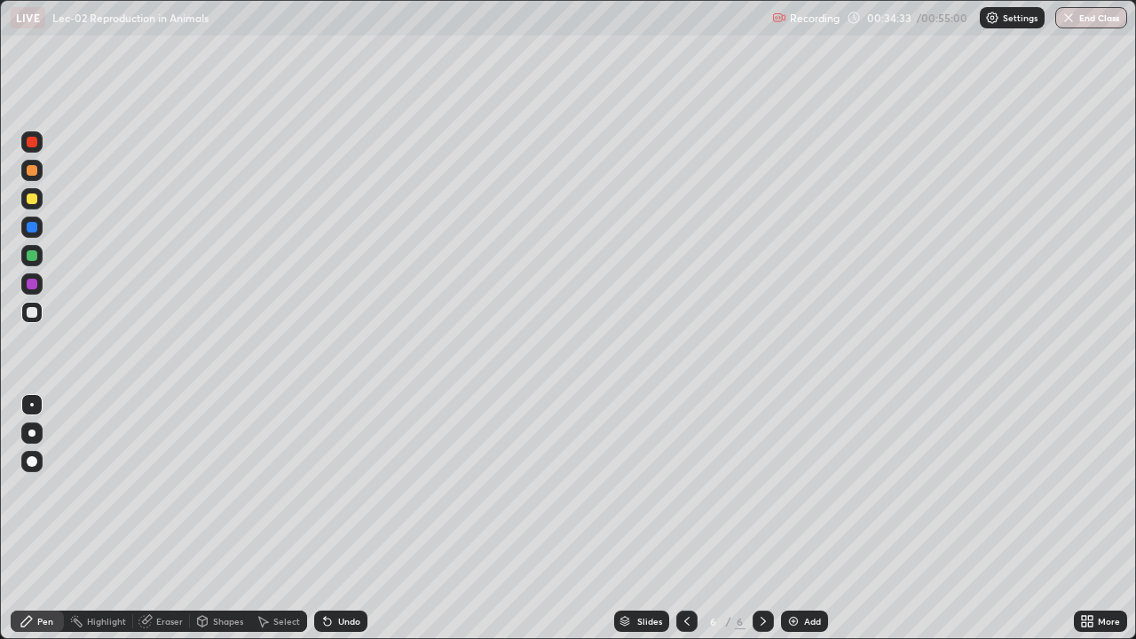
click at [331, 572] on div "Undo" at bounding box center [337, 622] width 60 height 36
click at [33, 207] on div at bounding box center [31, 198] width 21 height 21
click at [346, 572] on div "Undo" at bounding box center [349, 621] width 22 height 9
click at [348, 572] on div "Undo" at bounding box center [349, 621] width 22 height 9
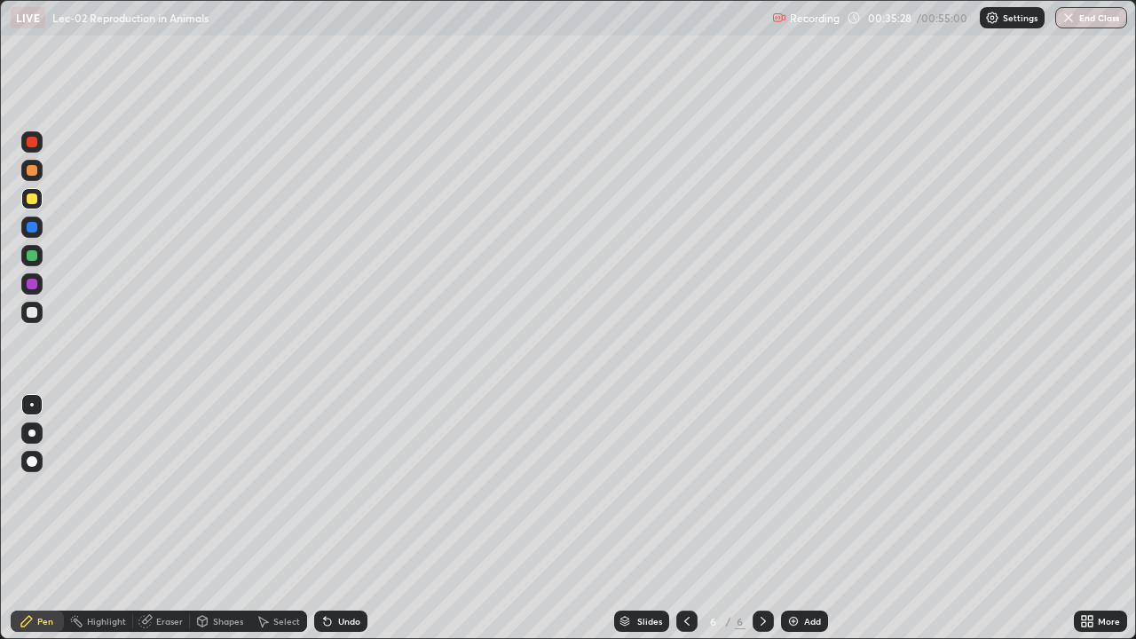
click at [42, 322] on div at bounding box center [31, 312] width 21 height 28
click at [359, 572] on div "Undo" at bounding box center [340, 621] width 53 height 21
click at [118, 572] on div "Highlight" at bounding box center [106, 621] width 39 height 9
click at [33, 560] on icon at bounding box center [32, 561] width 14 height 14
click at [36, 534] on rect at bounding box center [33, 534] width 9 height 9
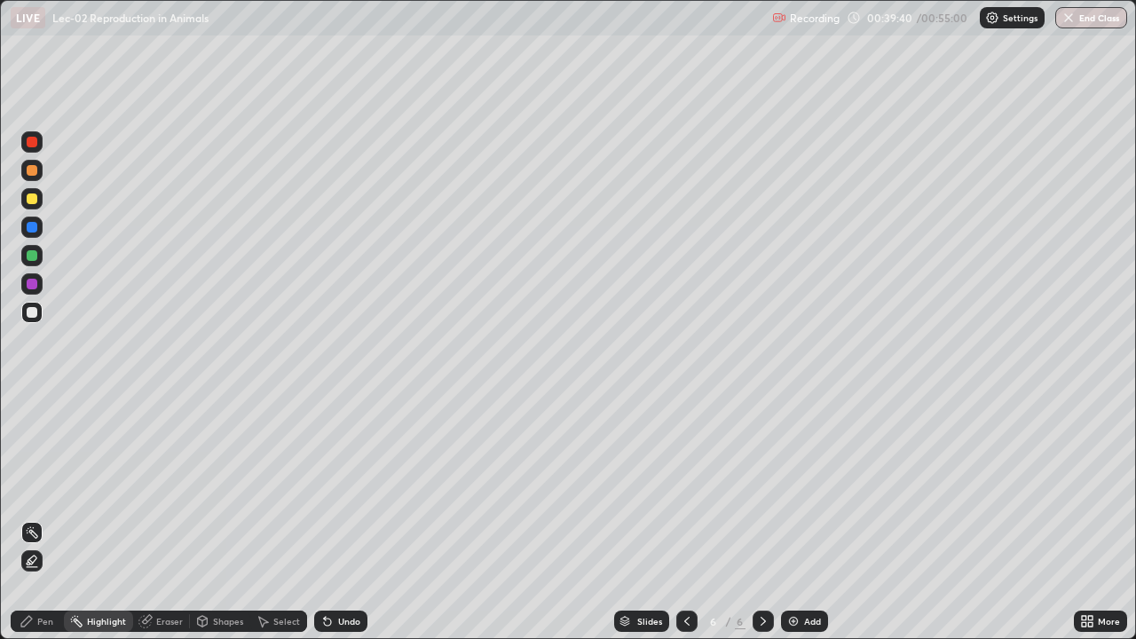
click at [348, 572] on div "Undo" at bounding box center [349, 621] width 22 height 9
click at [338, 572] on div "Undo" at bounding box center [349, 621] width 22 height 9
click at [32, 145] on div at bounding box center [32, 142] width 11 height 11
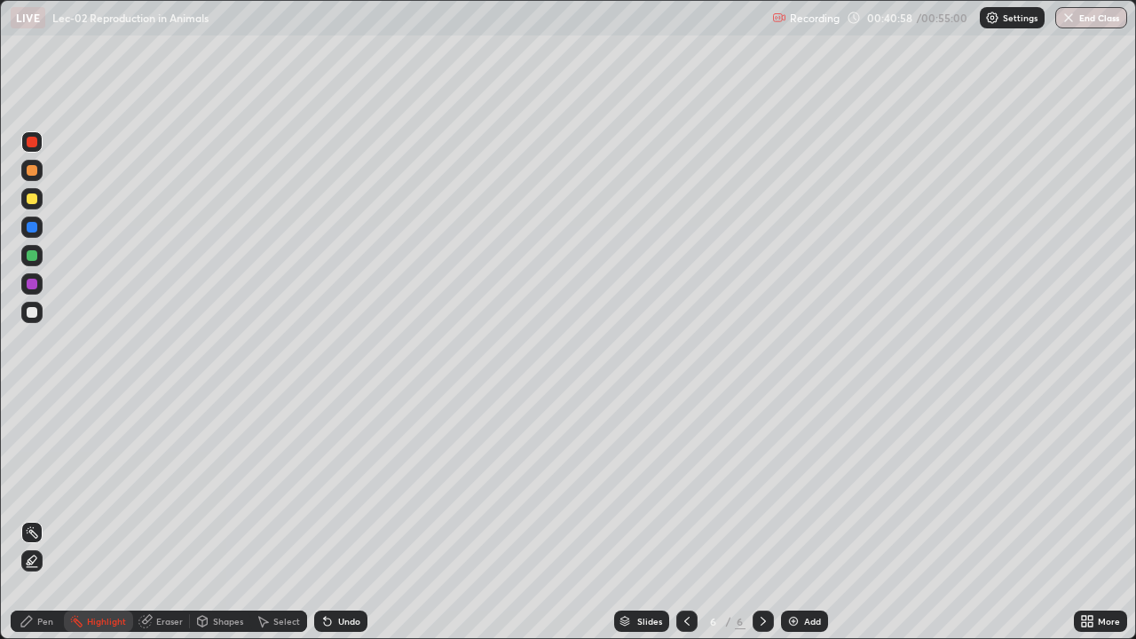
click at [41, 572] on div "Pen" at bounding box center [45, 621] width 16 height 9
click at [40, 572] on div "Pen" at bounding box center [45, 621] width 16 height 9
click at [33, 319] on div at bounding box center [31, 312] width 21 height 21
click at [33, 199] on div at bounding box center [32, 198] width 11 height 11
click at [804, 572] on div "Add" at bounding box center [812, 621] width 17 height 9
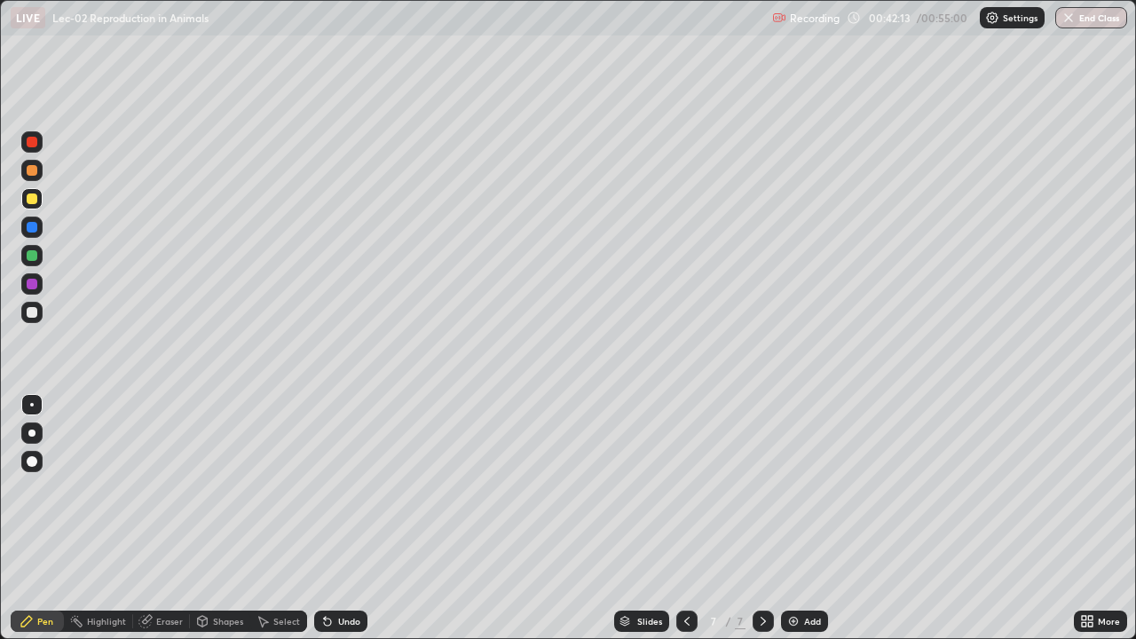
click at [38, 258] on div at bounding box center [31, 255] width 21 height 21
click at [38, 320] on div at bounding box center [31, 312] width 21 height 21
click at [40, 259] on div at bounding box center [31, 255] width 21 height 21
click at [38, 312] on div at bounding box center [31, 312] width 21 height 21
click at [289, 572] on div "Select" at bounding box center [278, 621] width 57 height 21
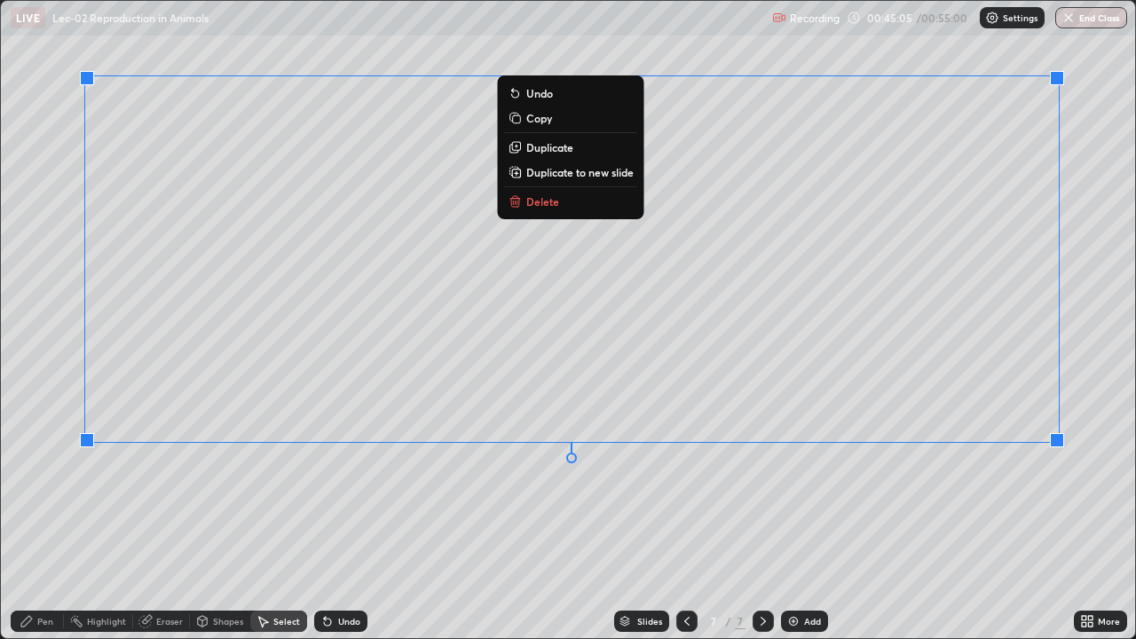
click at [51, 572] on div "Pen" at bounding box center [45, 621] width 16 height 9
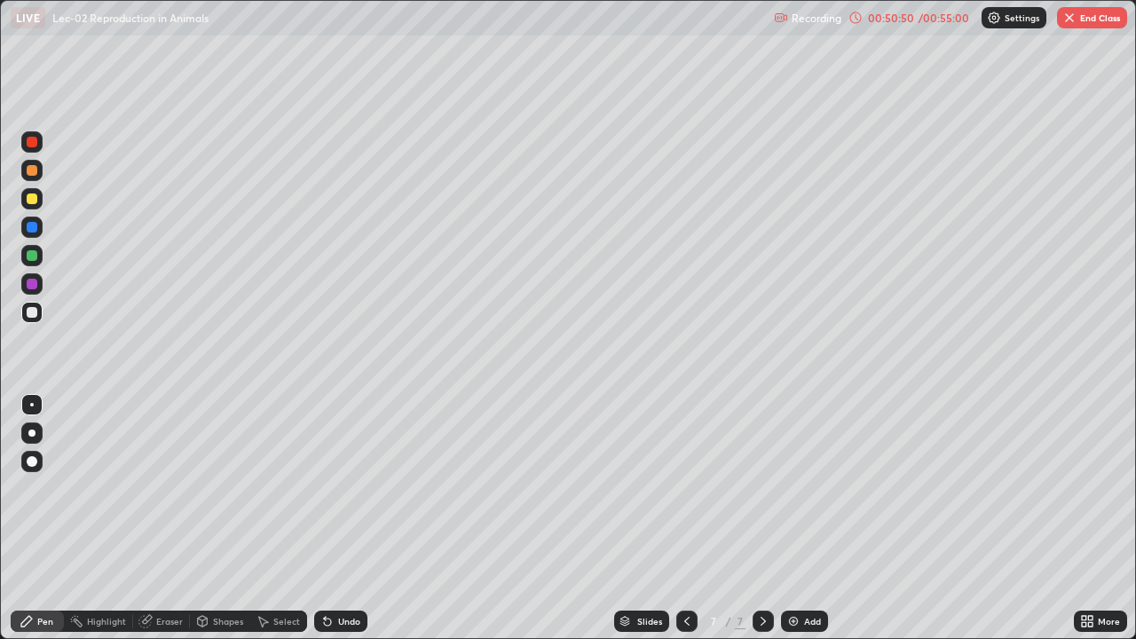
click at [1087, 572] on icon at bounding box center [1087, 621] width 14 height 14
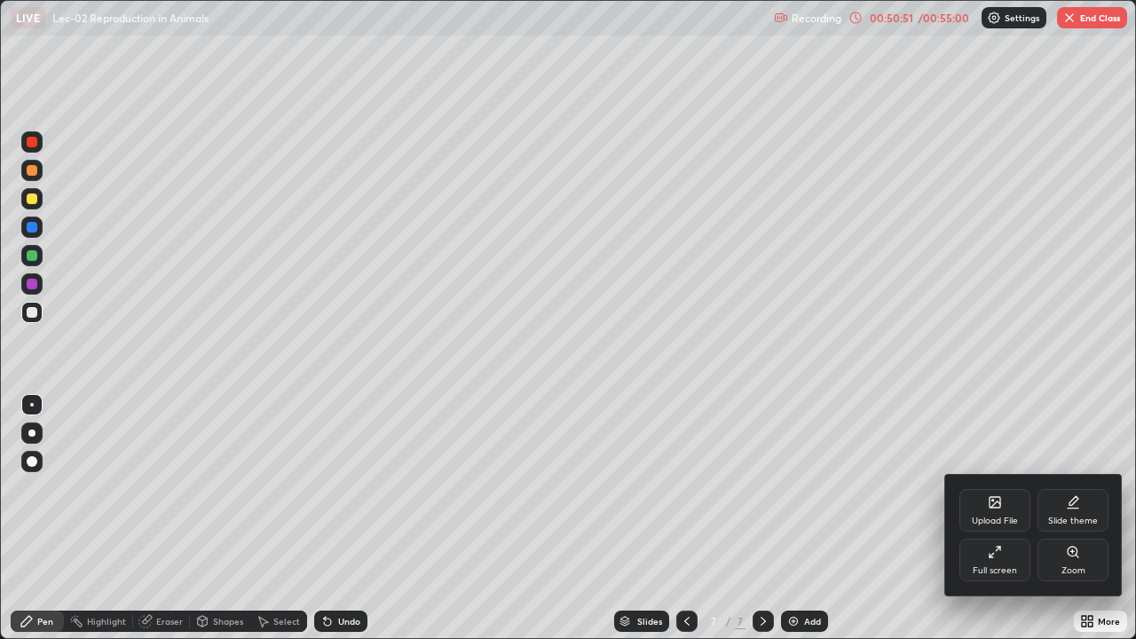
click at [1002, 558] on div "Full screen" at bounding box center [994, 560] width 71 height 43
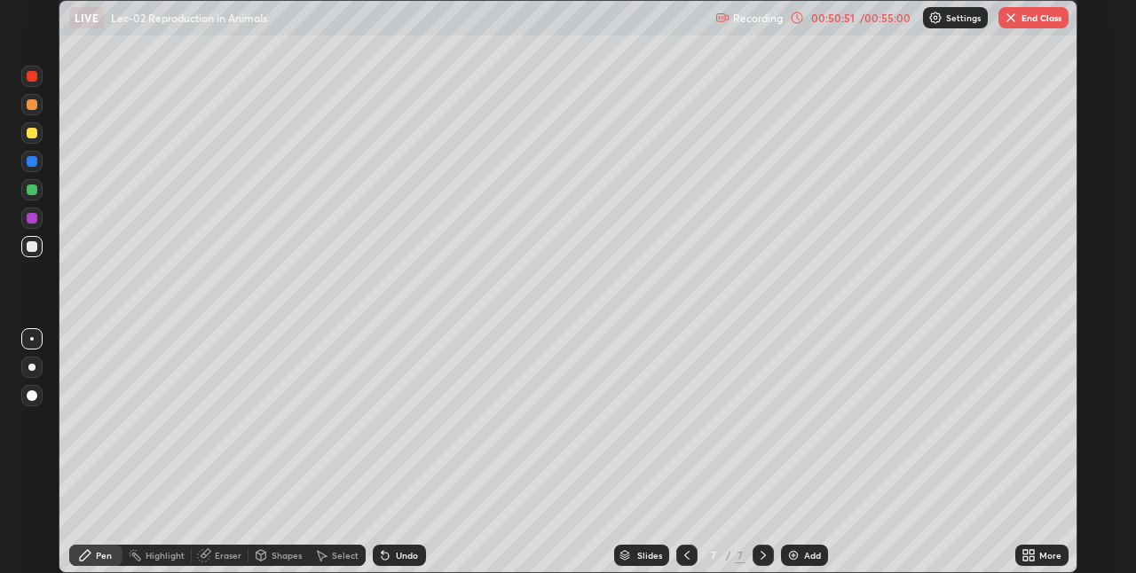
scroll to position [88180, 87617]
click at [1029, 26] on button "End Class" at bounding box center [1033, 17] width 70 height 21
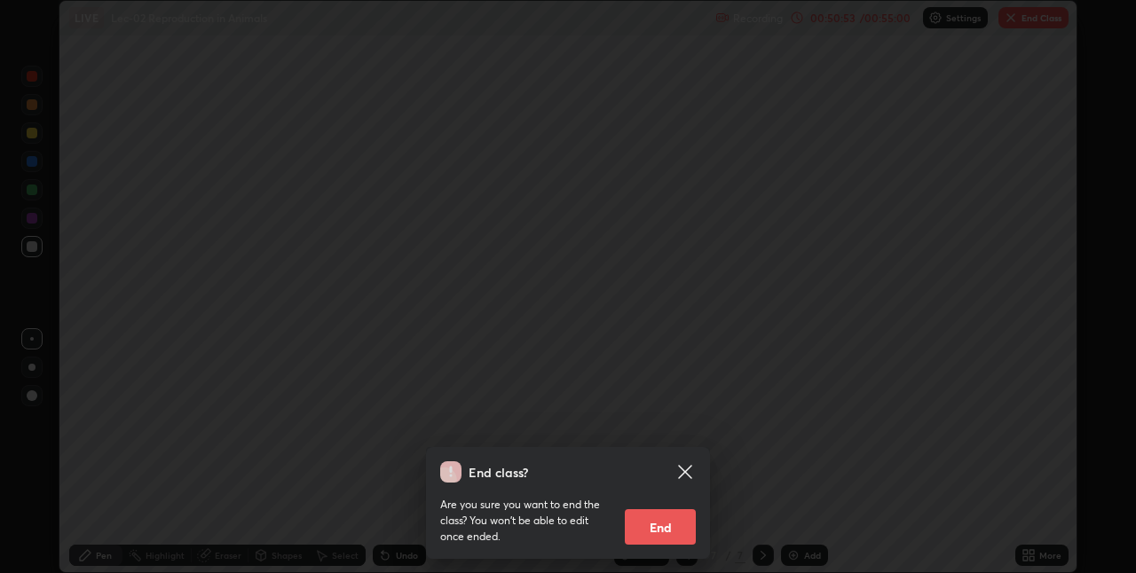
click at [670, 527] on button "End" at bounding box center [660, 527] width 71 height 36
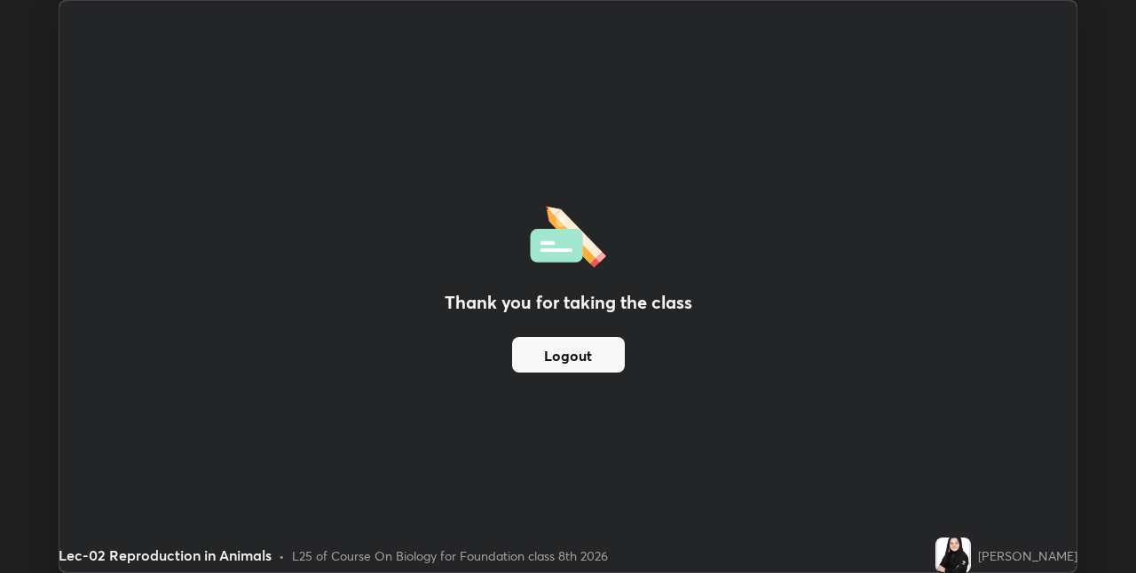
click at [968, 76] on div "Thank you for taking the class Logout" at bounding box center [567, 287] width 1017 height 572
